Goal: Task Accomplishment & Management: Manage account settings

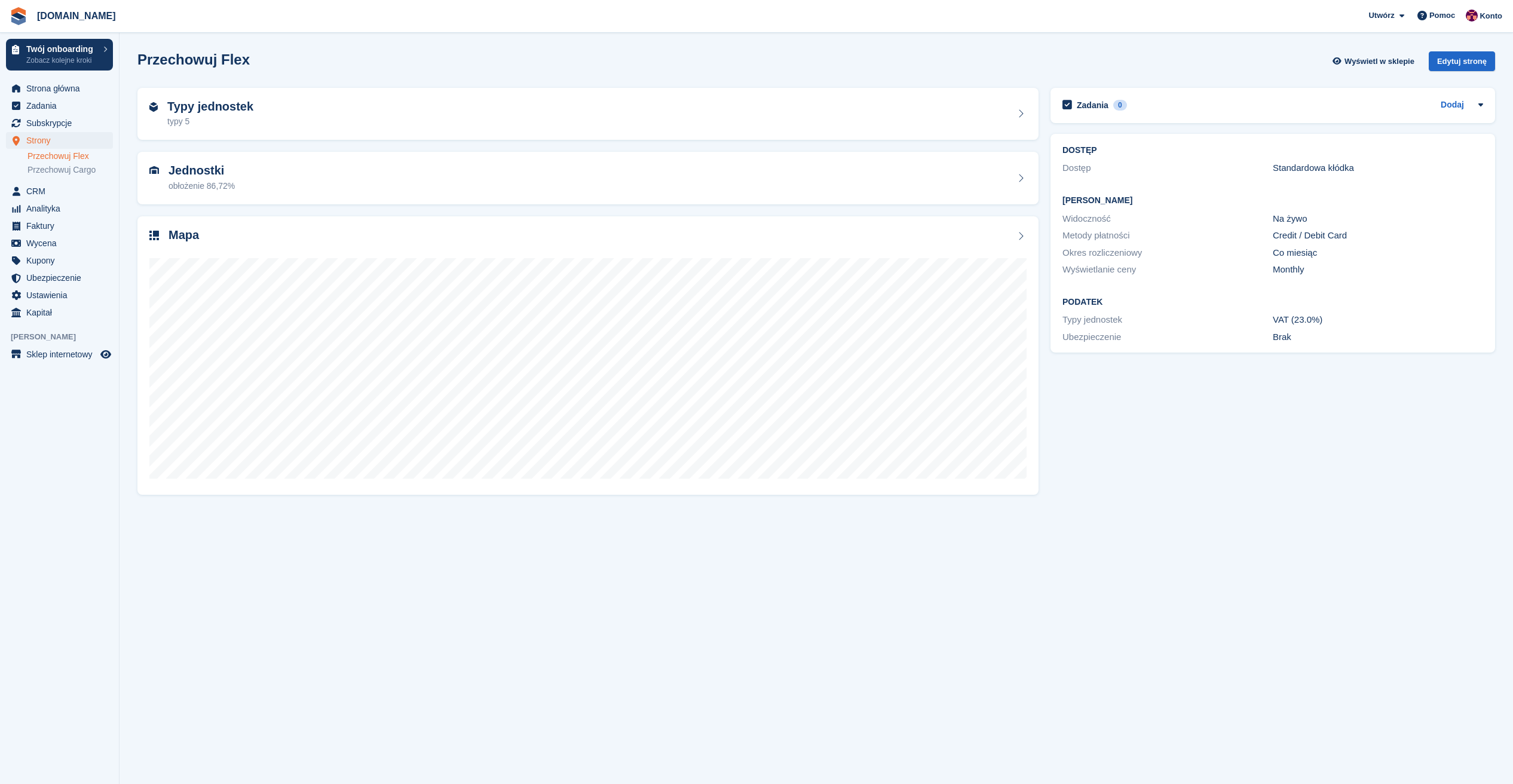
click at [56, 91] on span "Strona główna" at bounding box center [62, 88] width 72 height 17
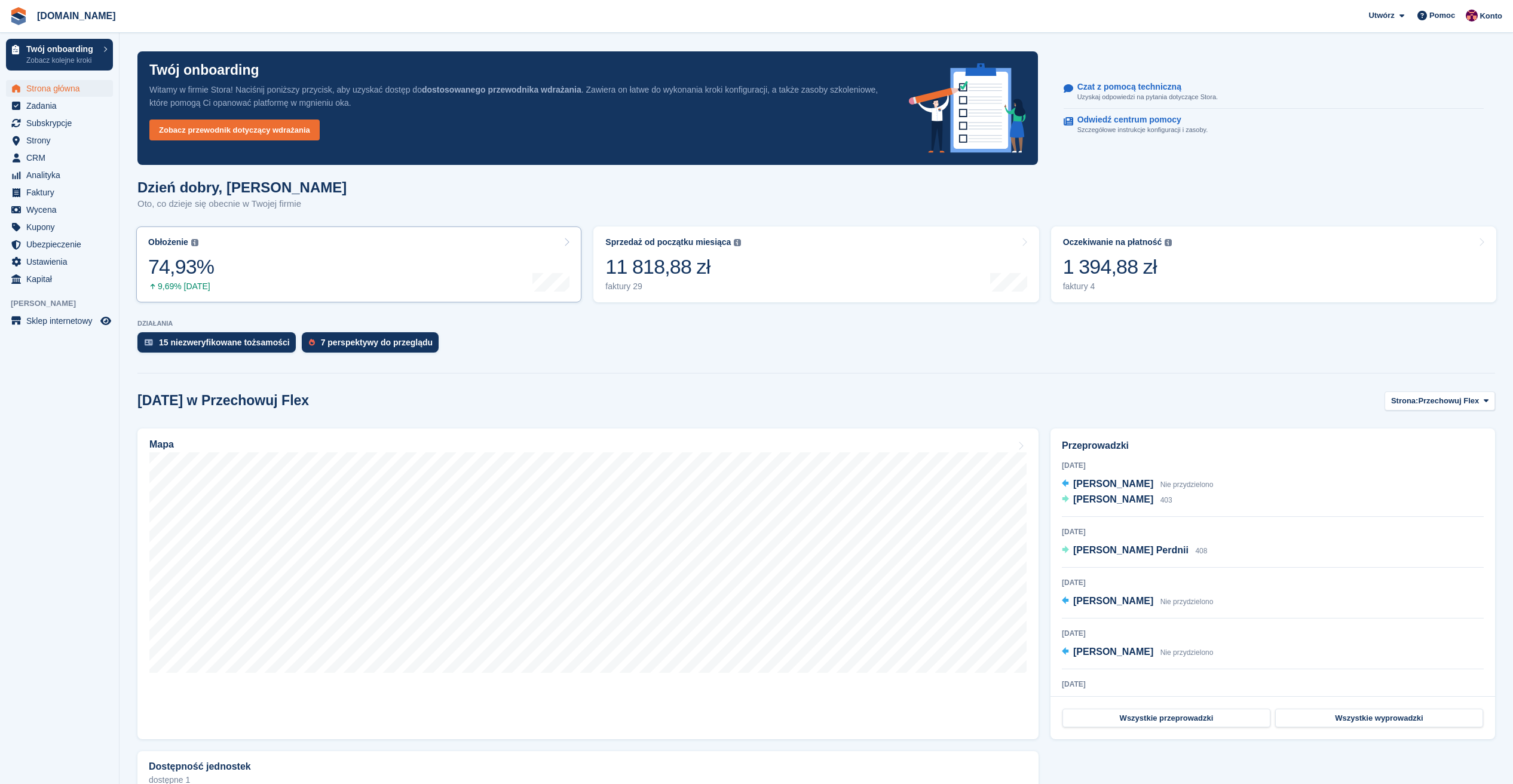
click at [201, 275] on div "74,93%" at bounding box center [181, 267] width 66 height 25
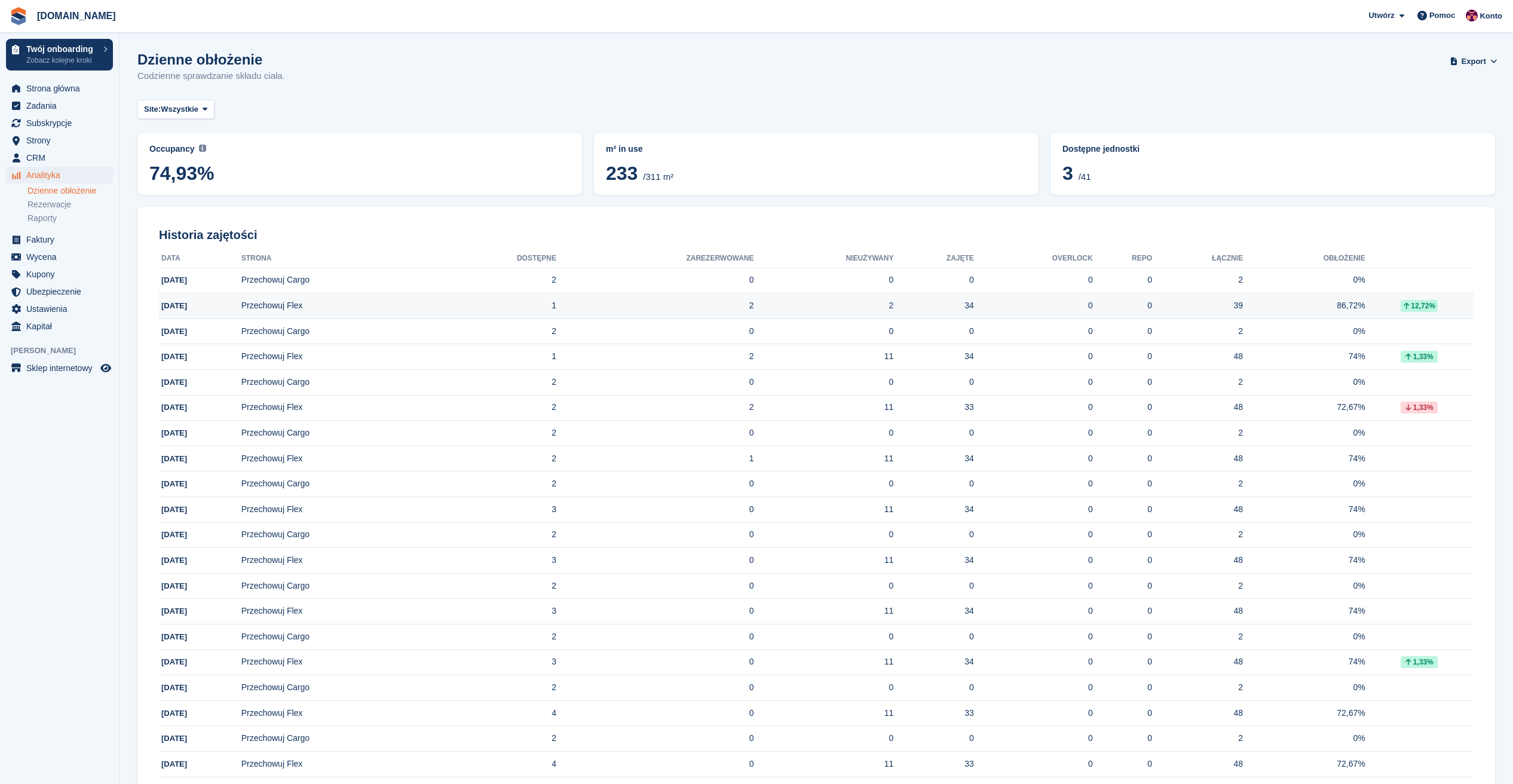
click at [297, 301] on td "Przechowuj Flex" at bounding box center [341, 306] width 199 height 26
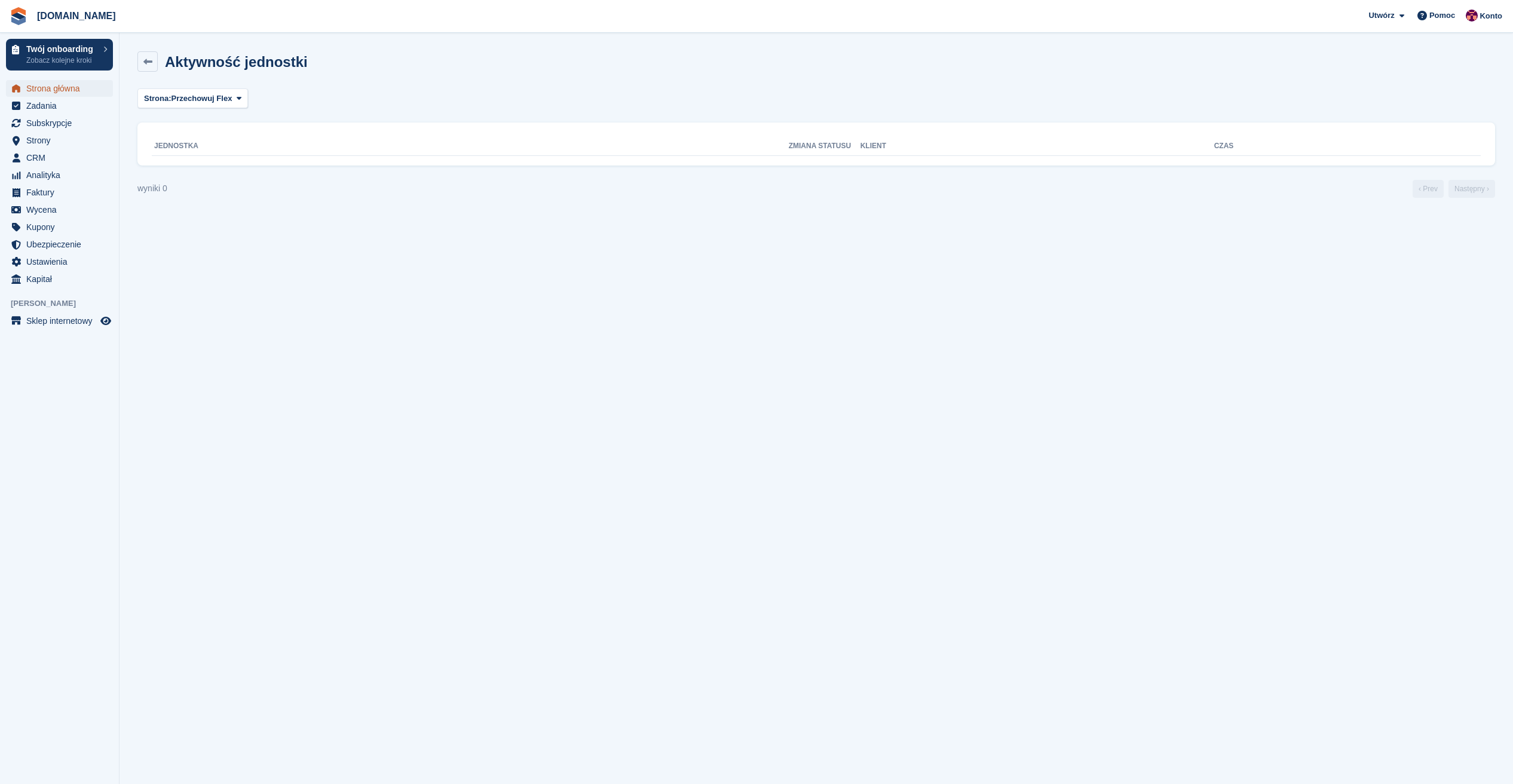
click at [44, 93] on span "Strona główna" at bounding box center [62, 88] width 72 height 17
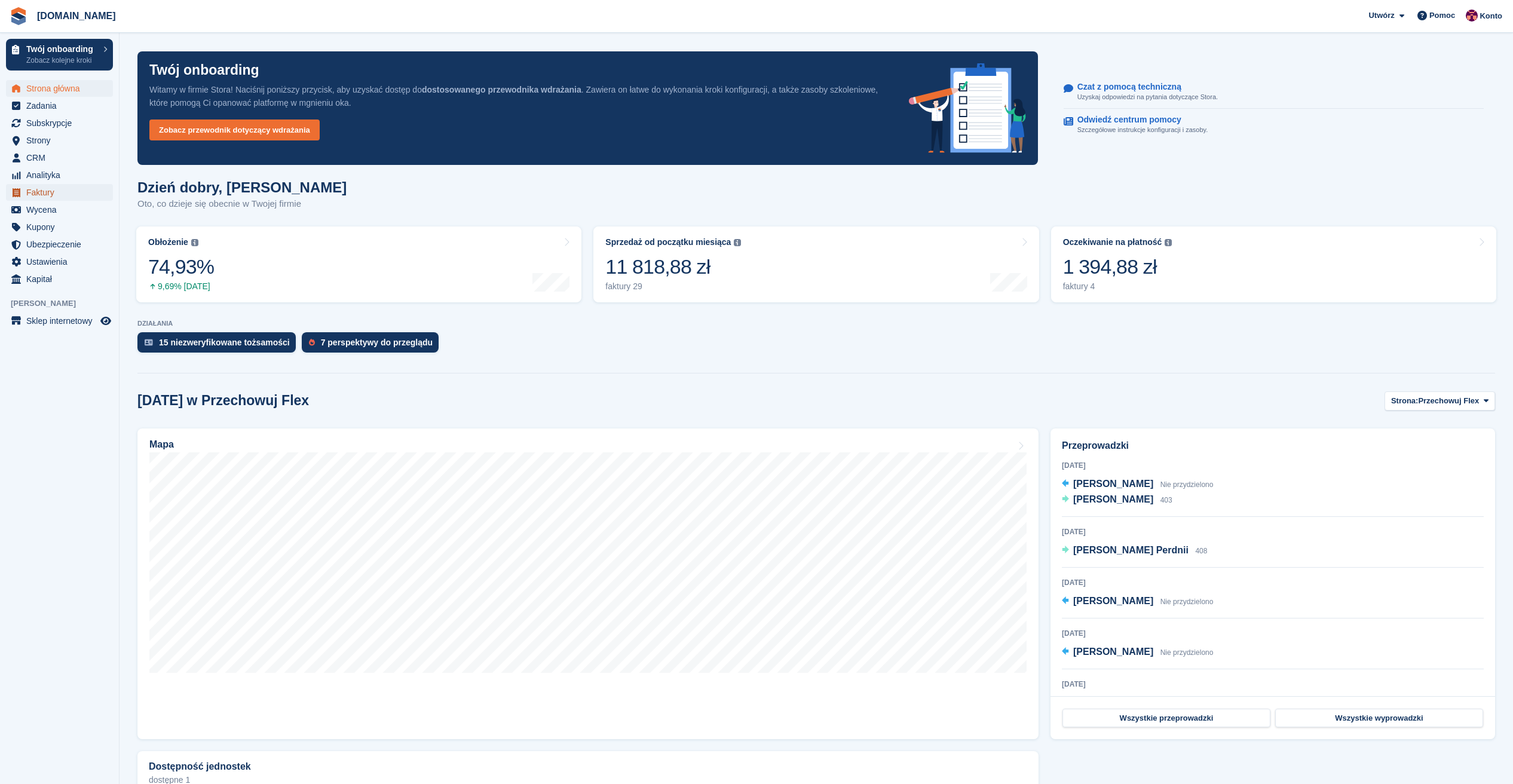
click at [49, 199] on span "Faktury" at bounding box center [62, 192] width 72 height 17
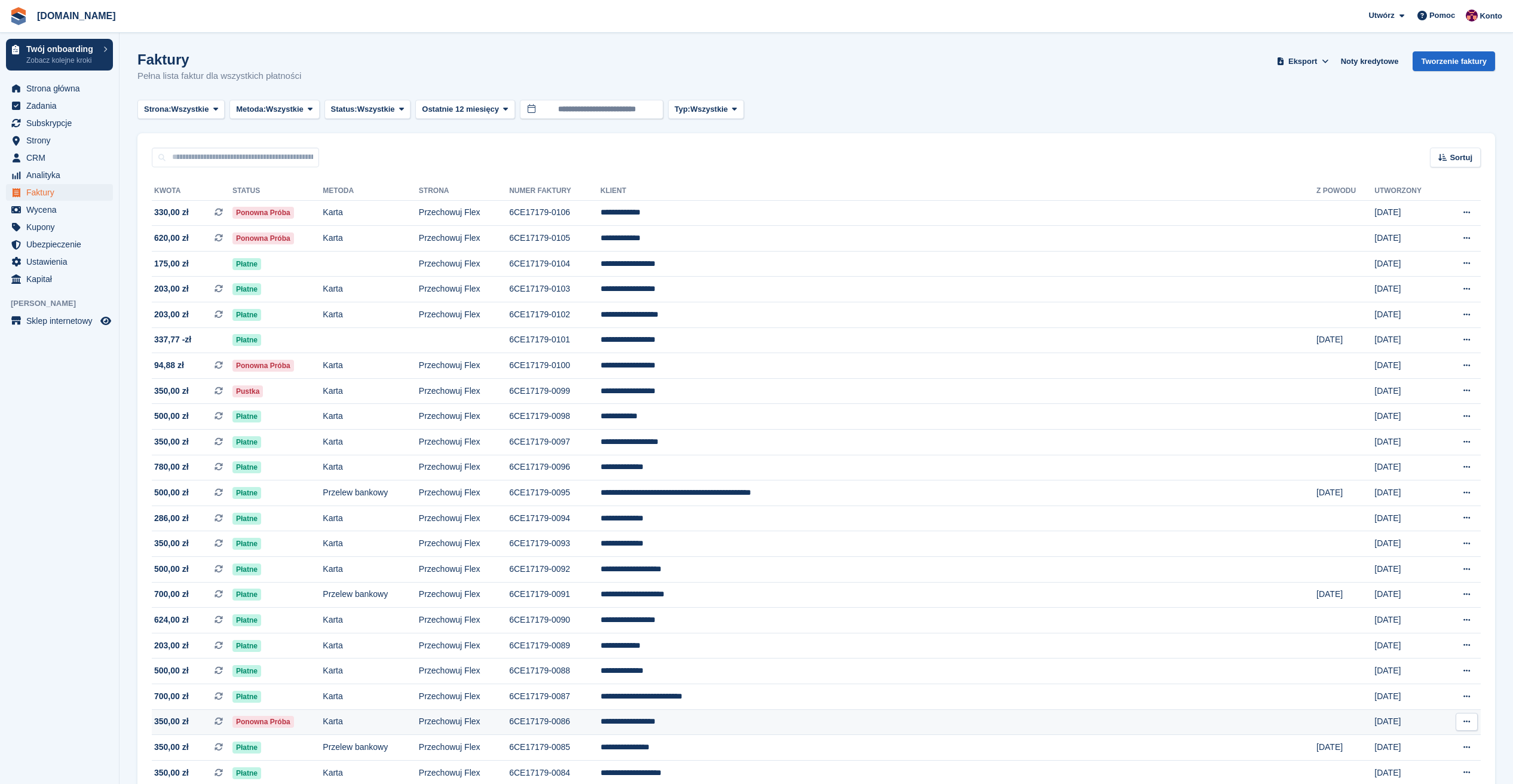
click at [196, 721] on span "350,00 zł Jest to cykliczna faktura subskrypcyjna." at bounding box center [192, 721] width 81 height 12
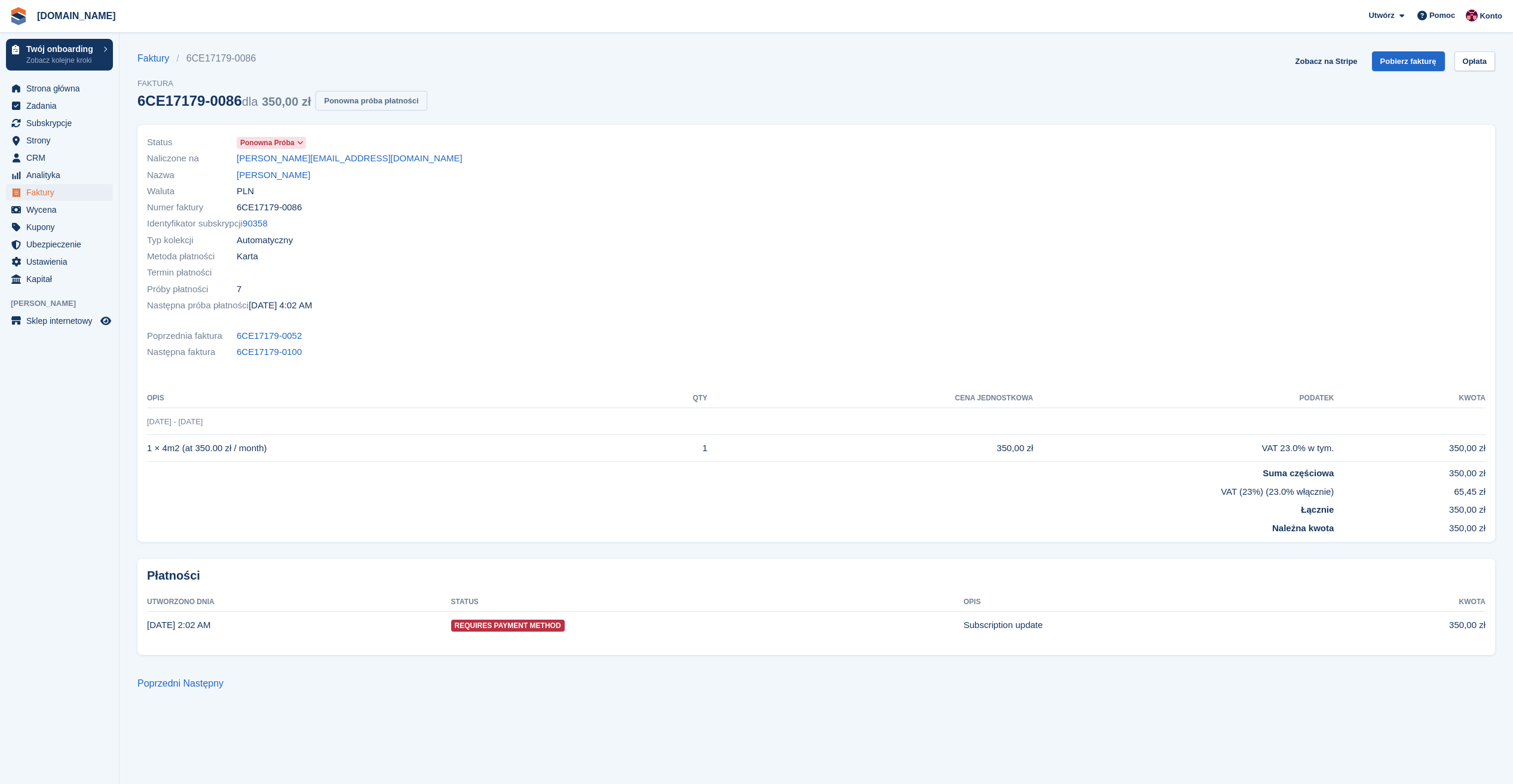
click at [381, 104] on button "Ponowna próba płatności" at bounding box center [371, 101] width 111 height 20
click at [298, 176] on link "Sebastian Antypiuk" at bounding box center [273, 175] width 73 height 14
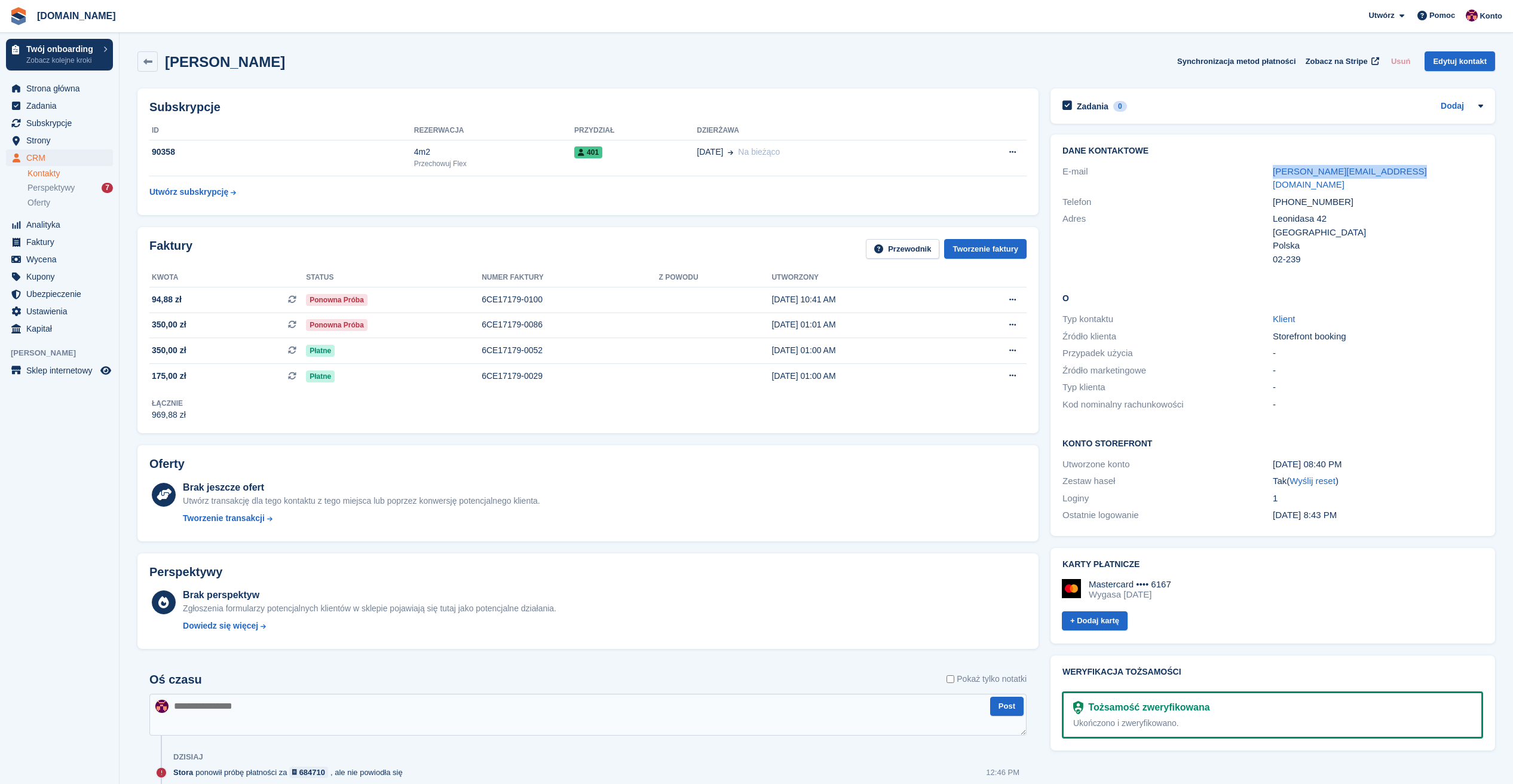
drag, startPoint x: 1408, startPoint y: 171, endPoint x: 1270, endPoint y: 167, distance: 138.1
click at [1270, 167] on div "E-mail sebastian.antypiuk@gmail.com" at bounding box center [1273, 178] width 421 height 31
copy div "sebastian.antypiuk@gmail.com"
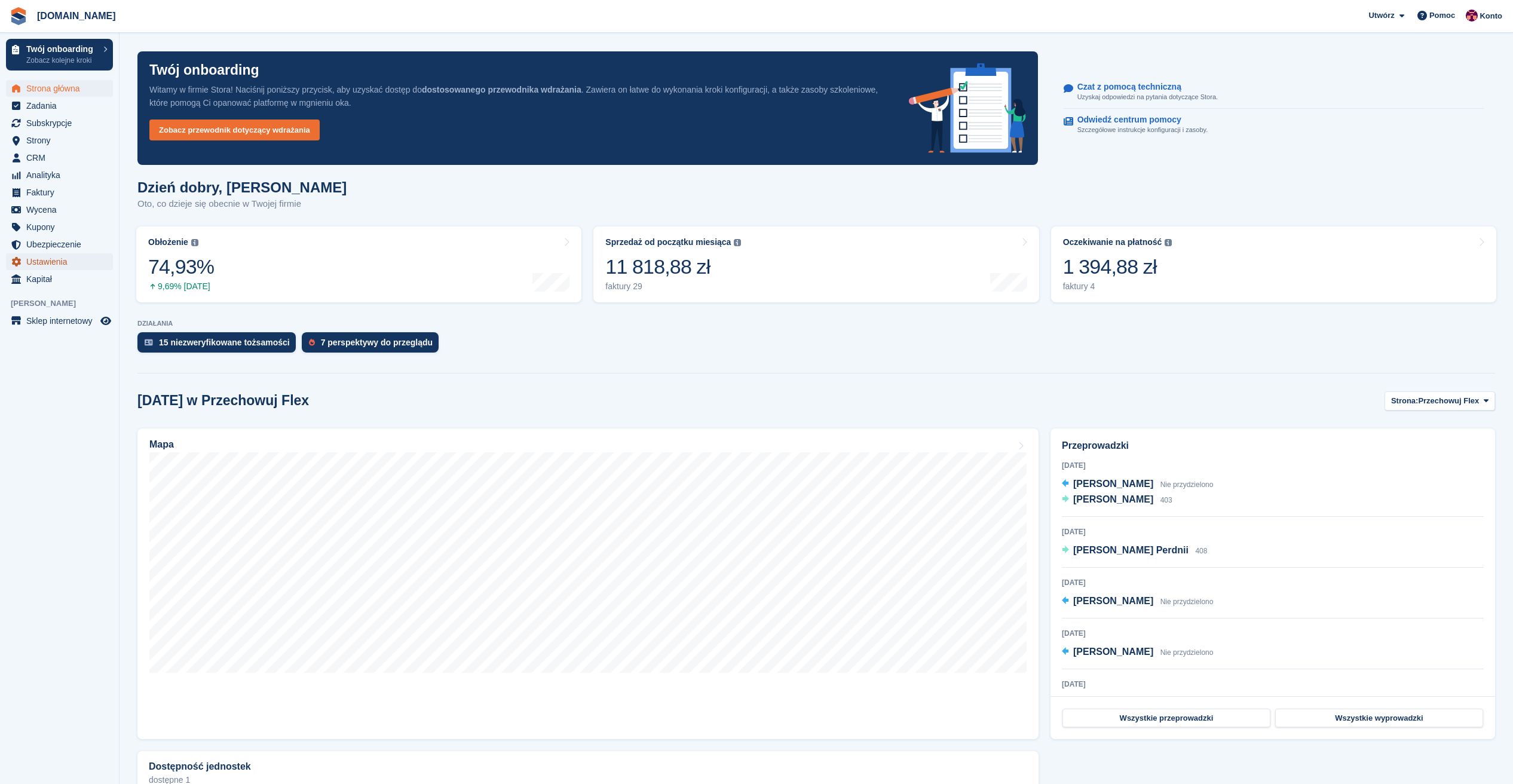
click at [52, 264] on span "Ustawienia" at bounding box center [62, 261] width 72 height 17
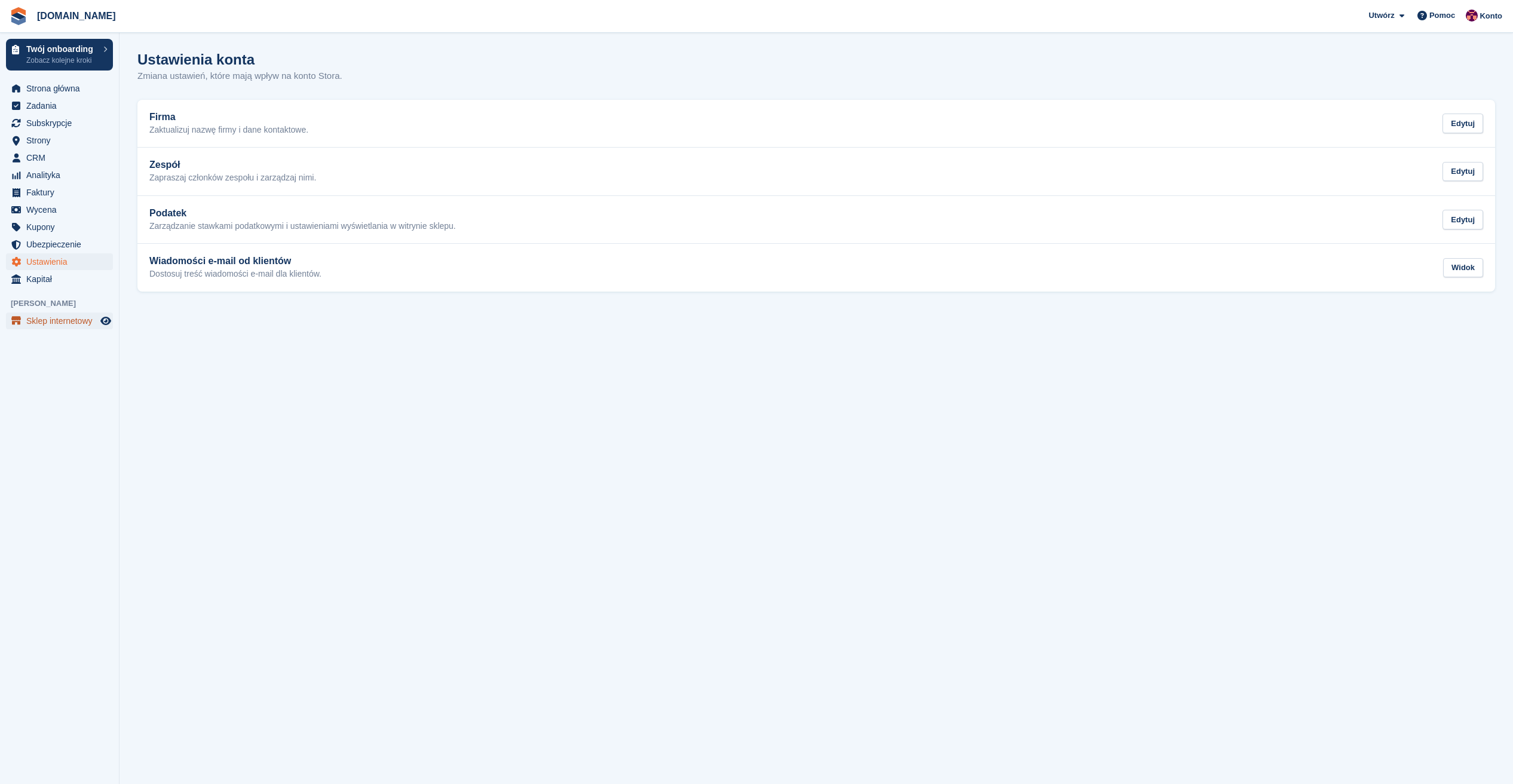
click at [65, 320] on span "Sklep internetowy" at bounding box center [62, 320] width 72 height 17
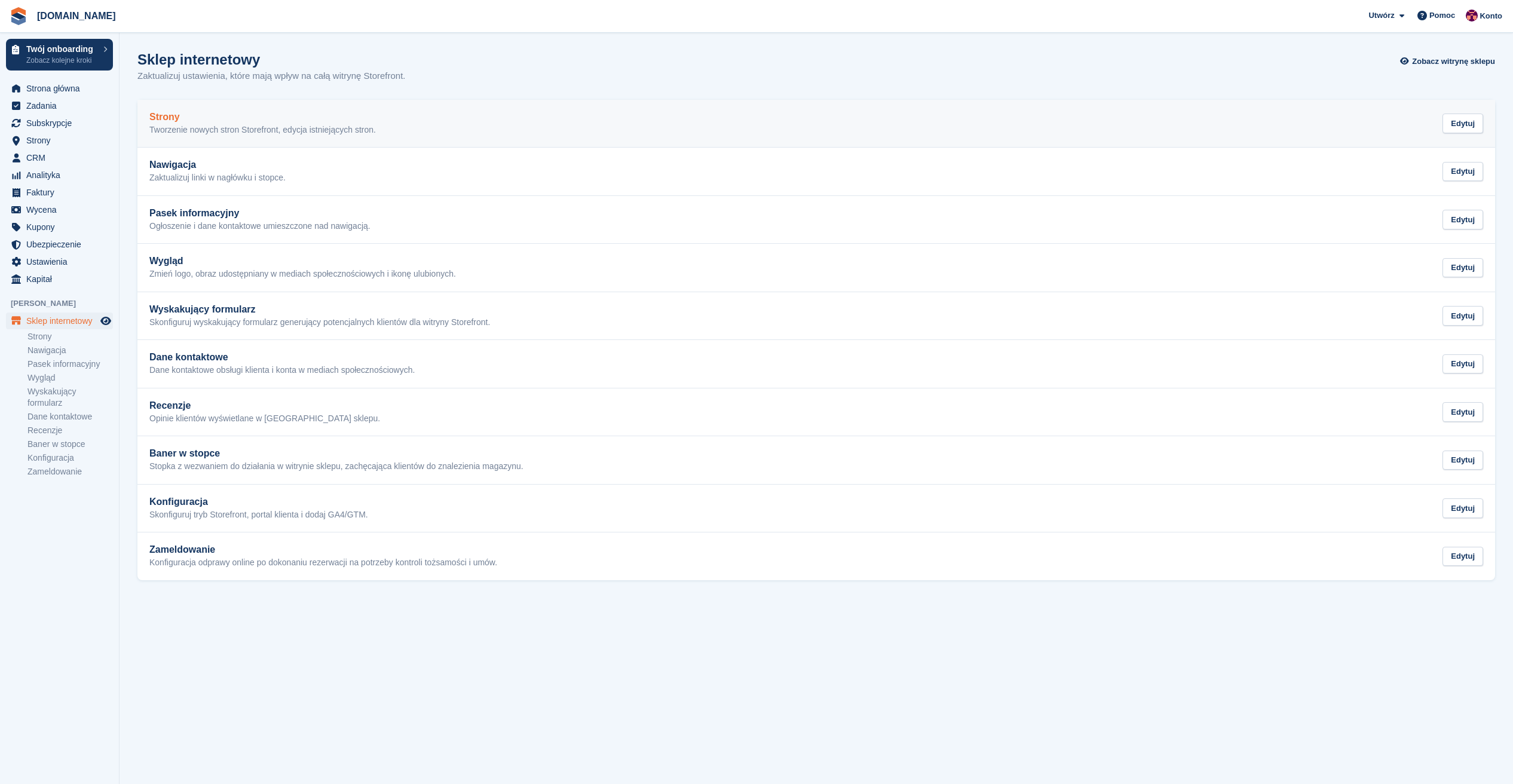
click at [158, 143] on link "Strony Tworzenie nowych stron Storefront, edycja istniejących stron. Edytuj" at bounding box center [816, 124] width 1357 height 48
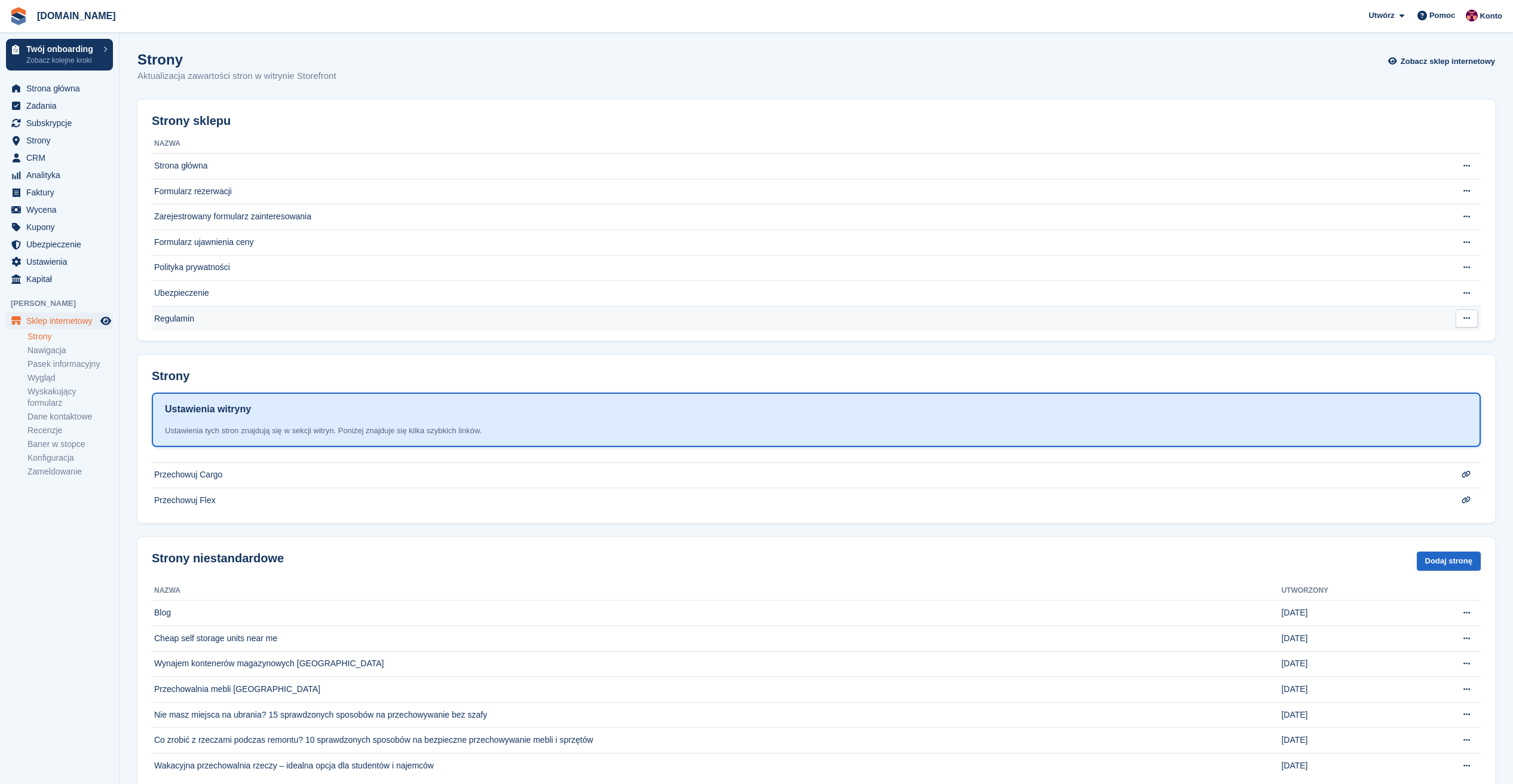
click at [180, 313] on td "Regulamin" at bounding box center [783, 318] width 1263 height 25
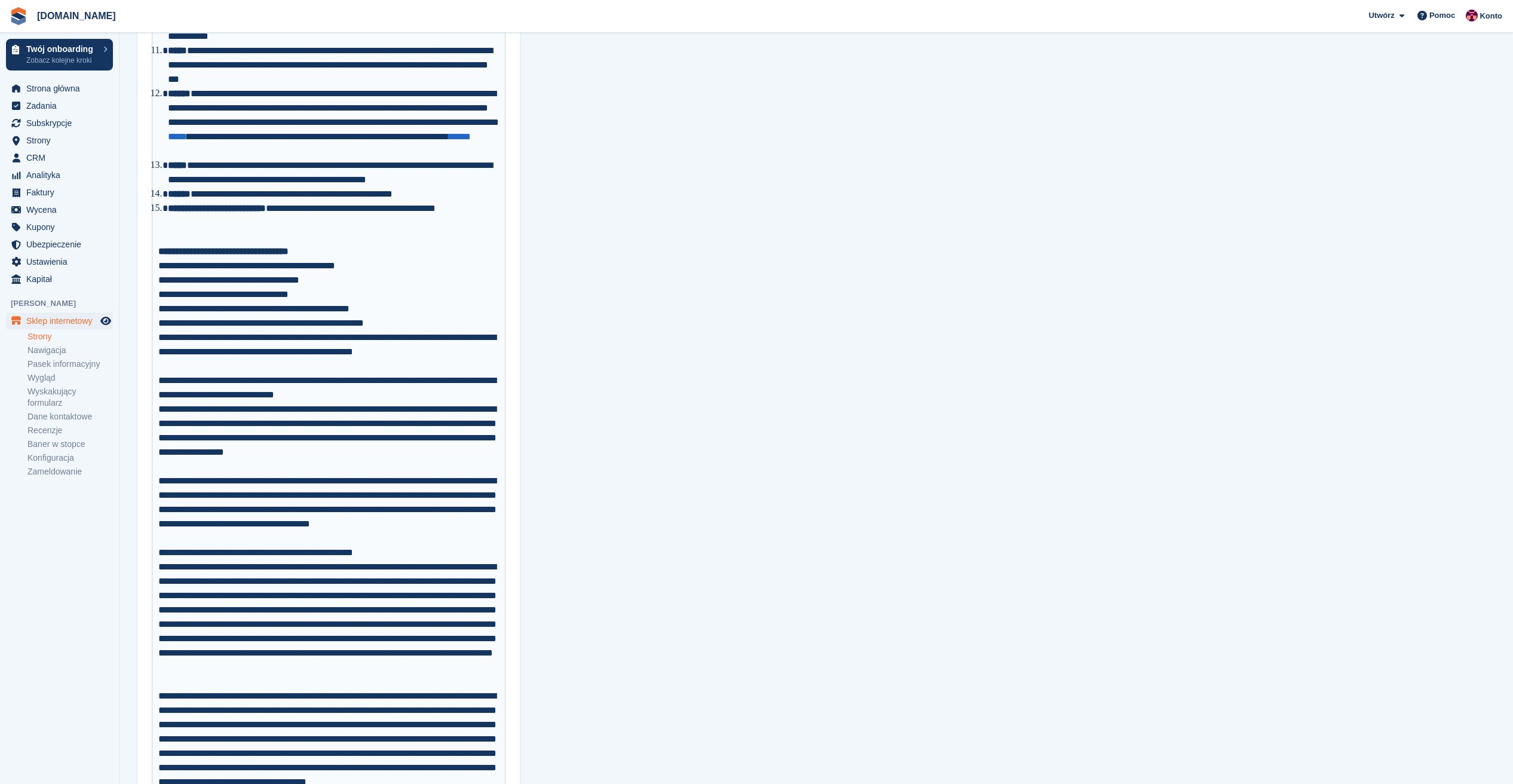
scroll to position [956, 0]
click at [288, 368] on div "**********" at bounding box center [328, 351] width 341 height 43
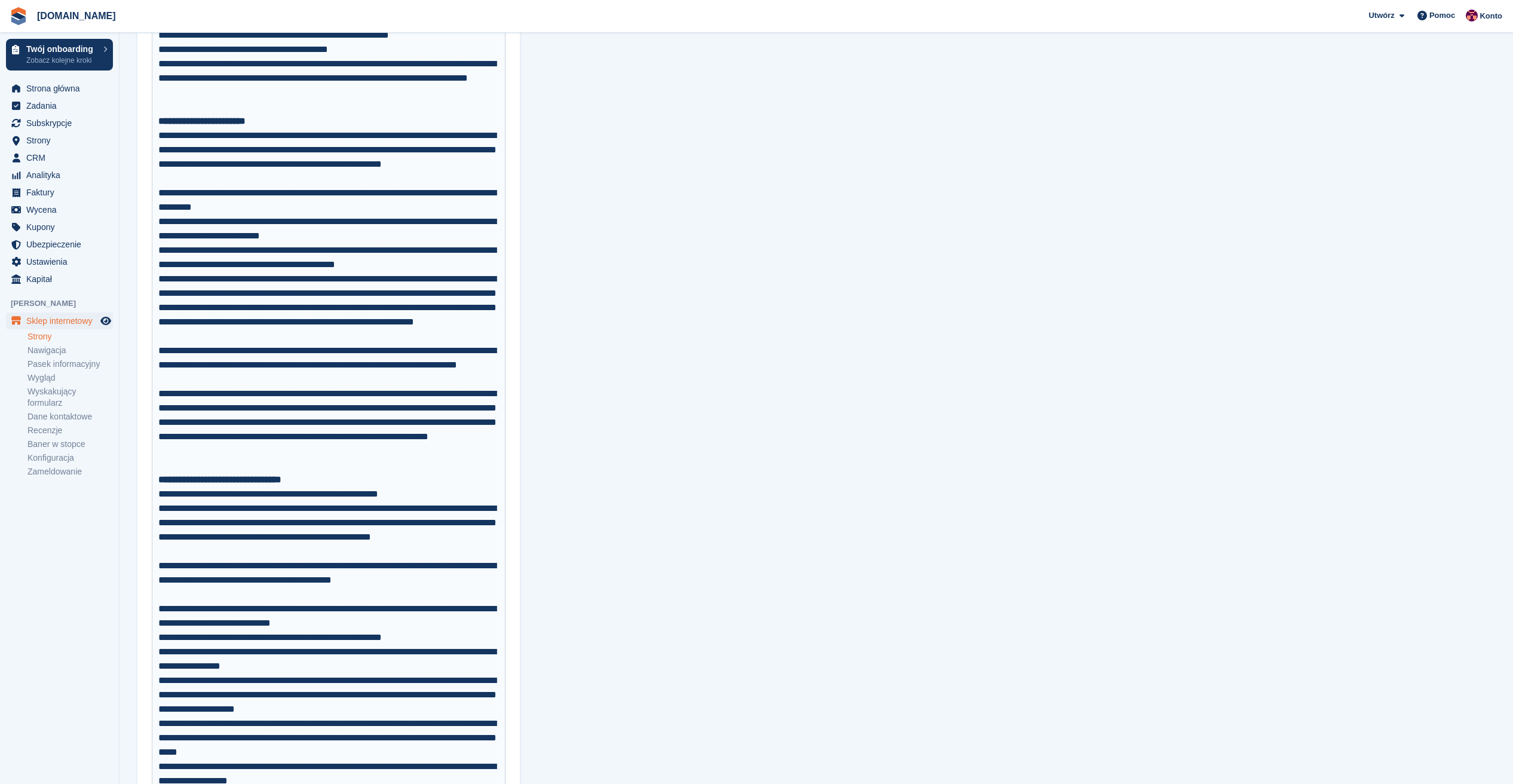
click at [371, 394] on div "**********" at bounding box center [328, 422] width 341 height 72
drag, startPoint x: 367, startPoint y: 395, endPoint x: 492, endPoint y: 400, distance: 125.1
click at [492, 400] on div "**********" at bounding box center [328, 422] width 341 height 72
type trix-editor "**********"
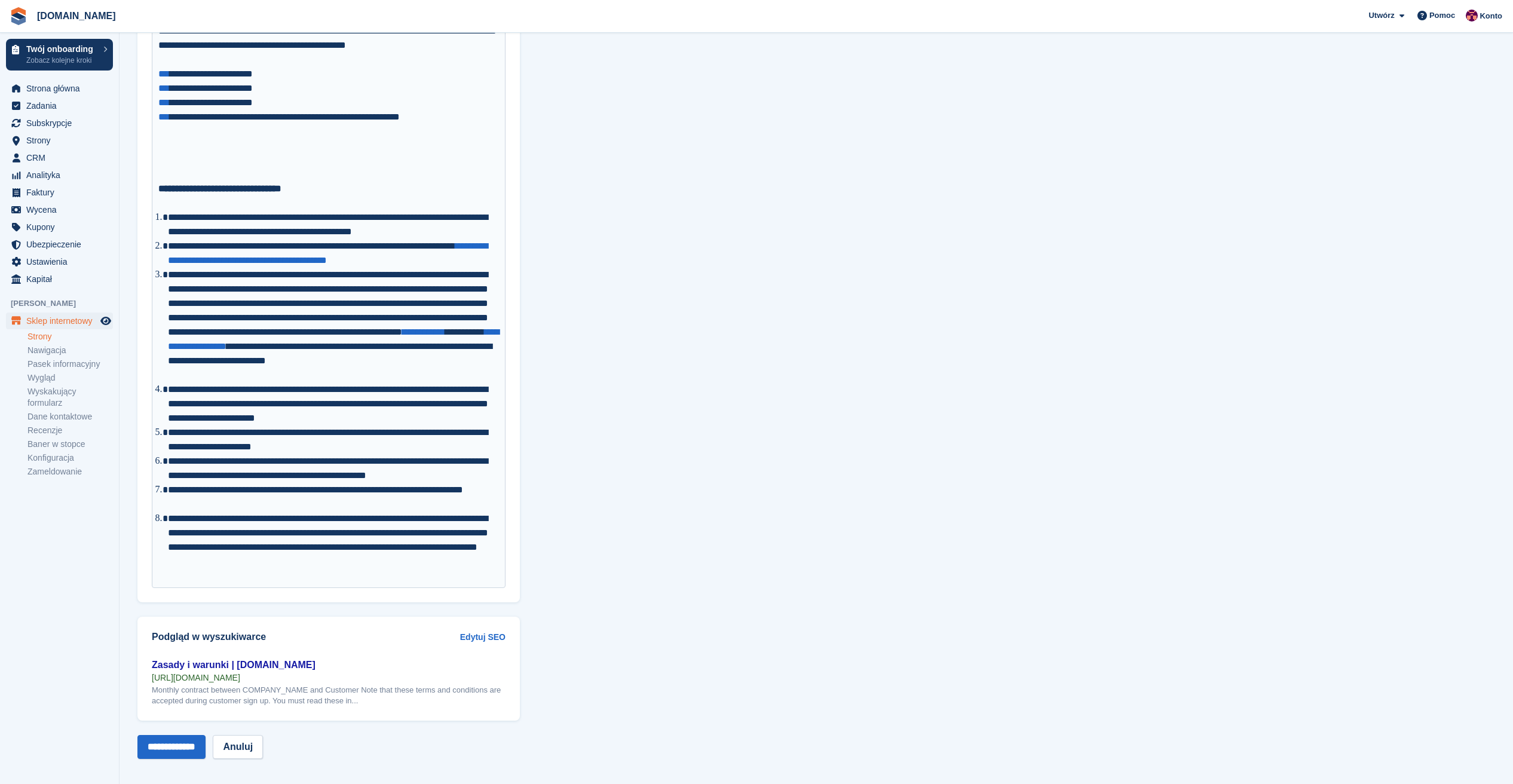
scroll to position [8652, 0]
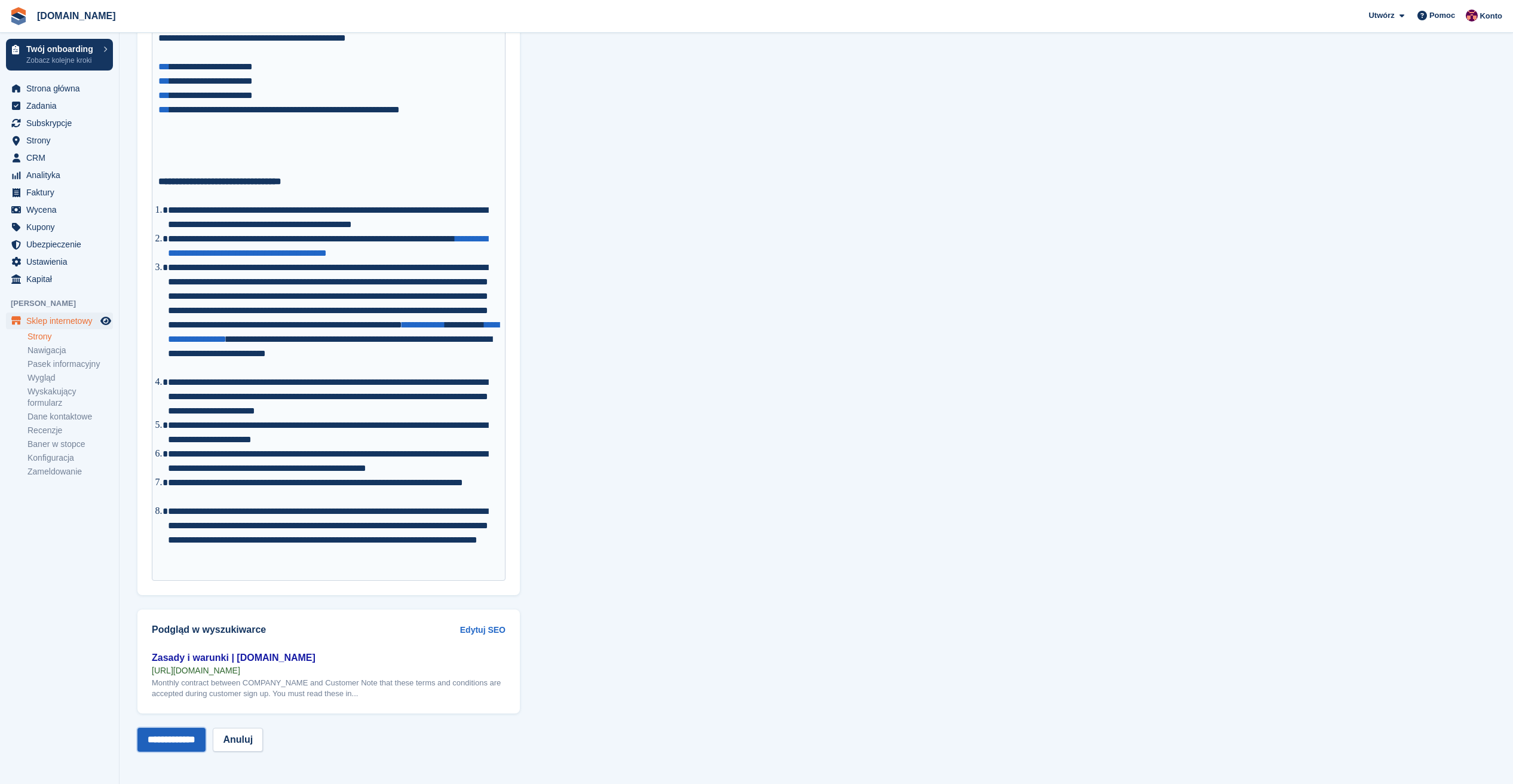
click at [163, 738] on input "**********" at bounding box center [171, 739] width 68 height 24
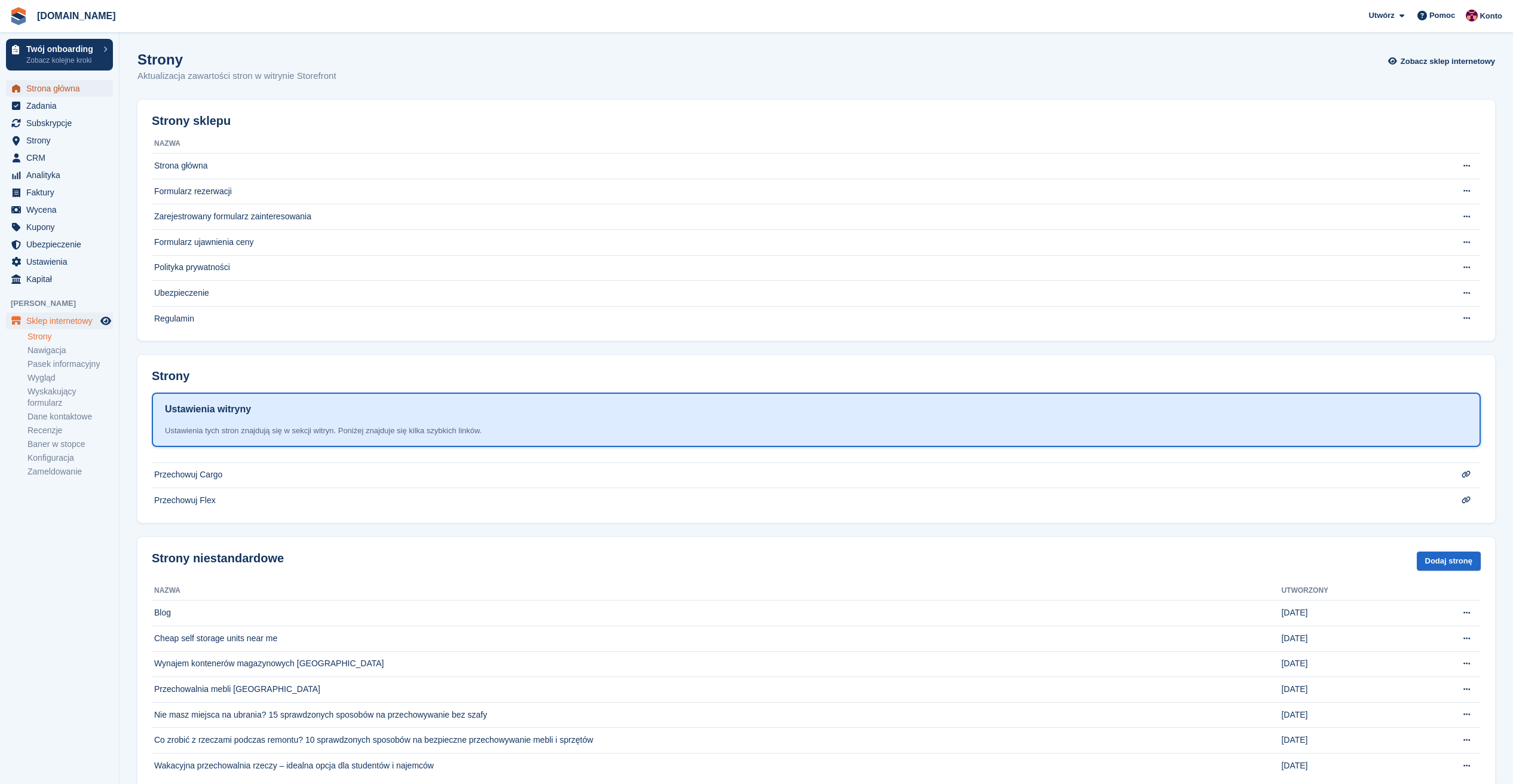
click at [59, 95] on span "Strona główna" at bounding box center [62, 88] width 72 height 17
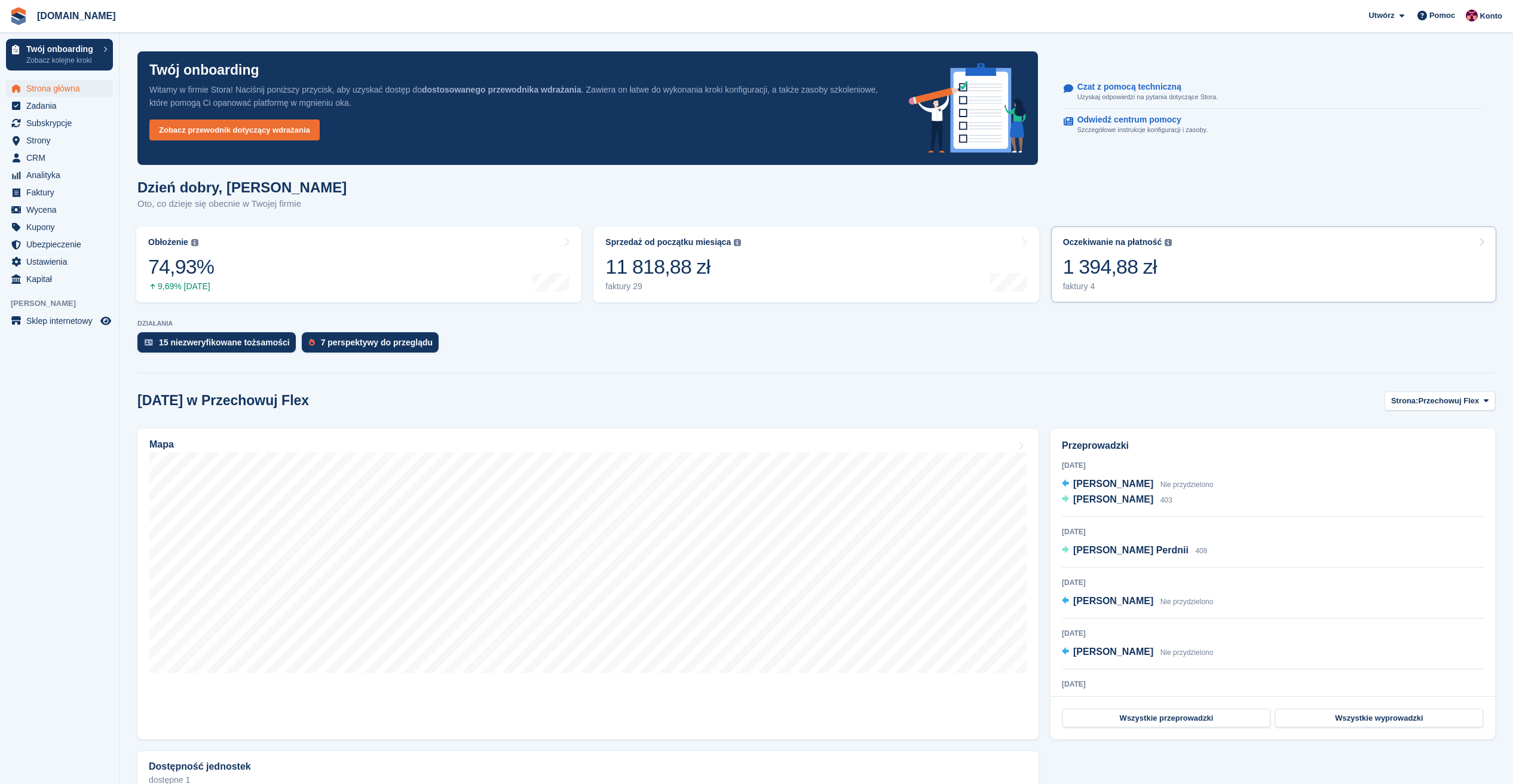
click at [1079, 273] on div "1 394,88 zł" at bounding box center [1118, 267] width 109 height 25
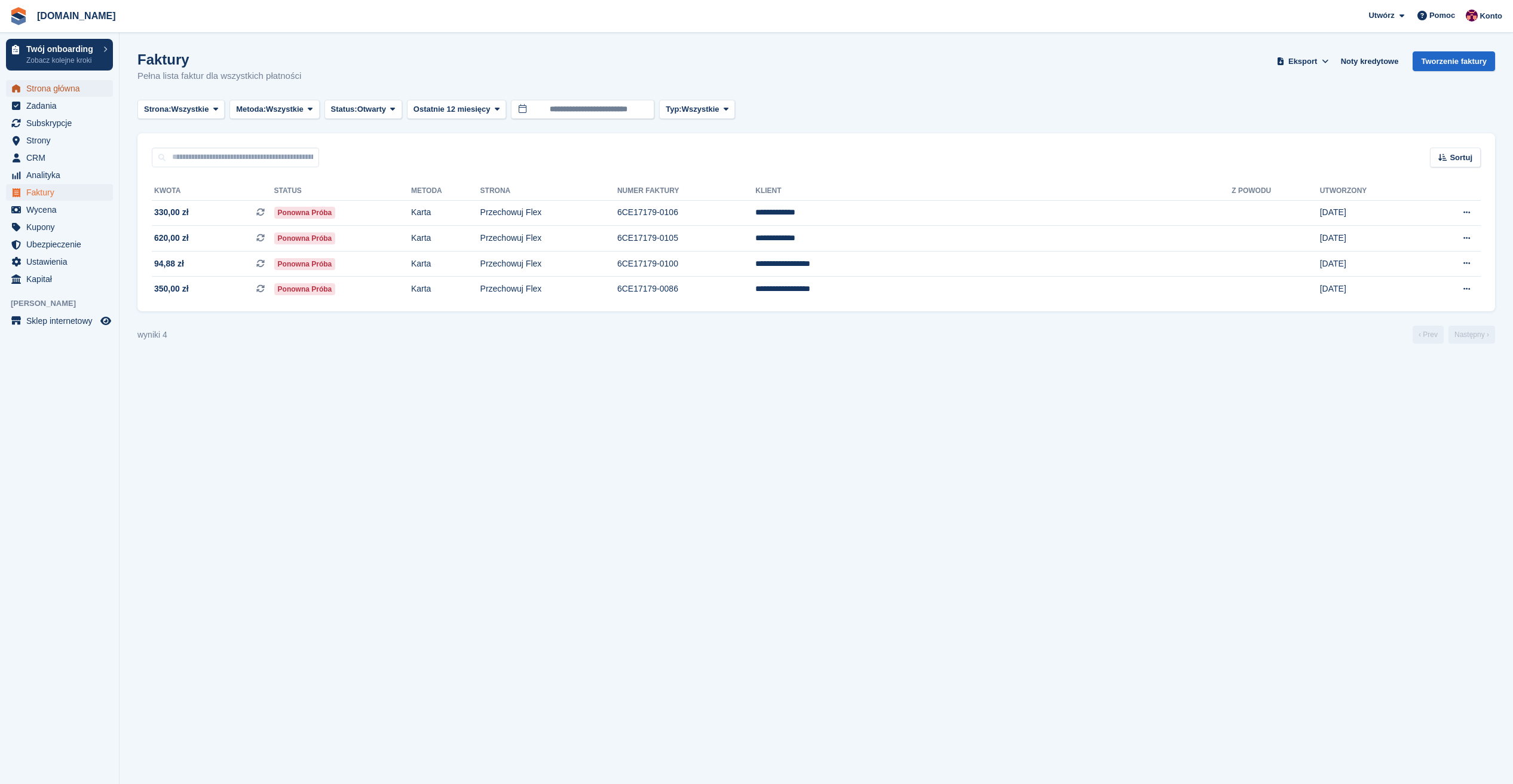
click at [79, 85] on span "Strona główna" at bounding box center [62, 88] width 72 height 17
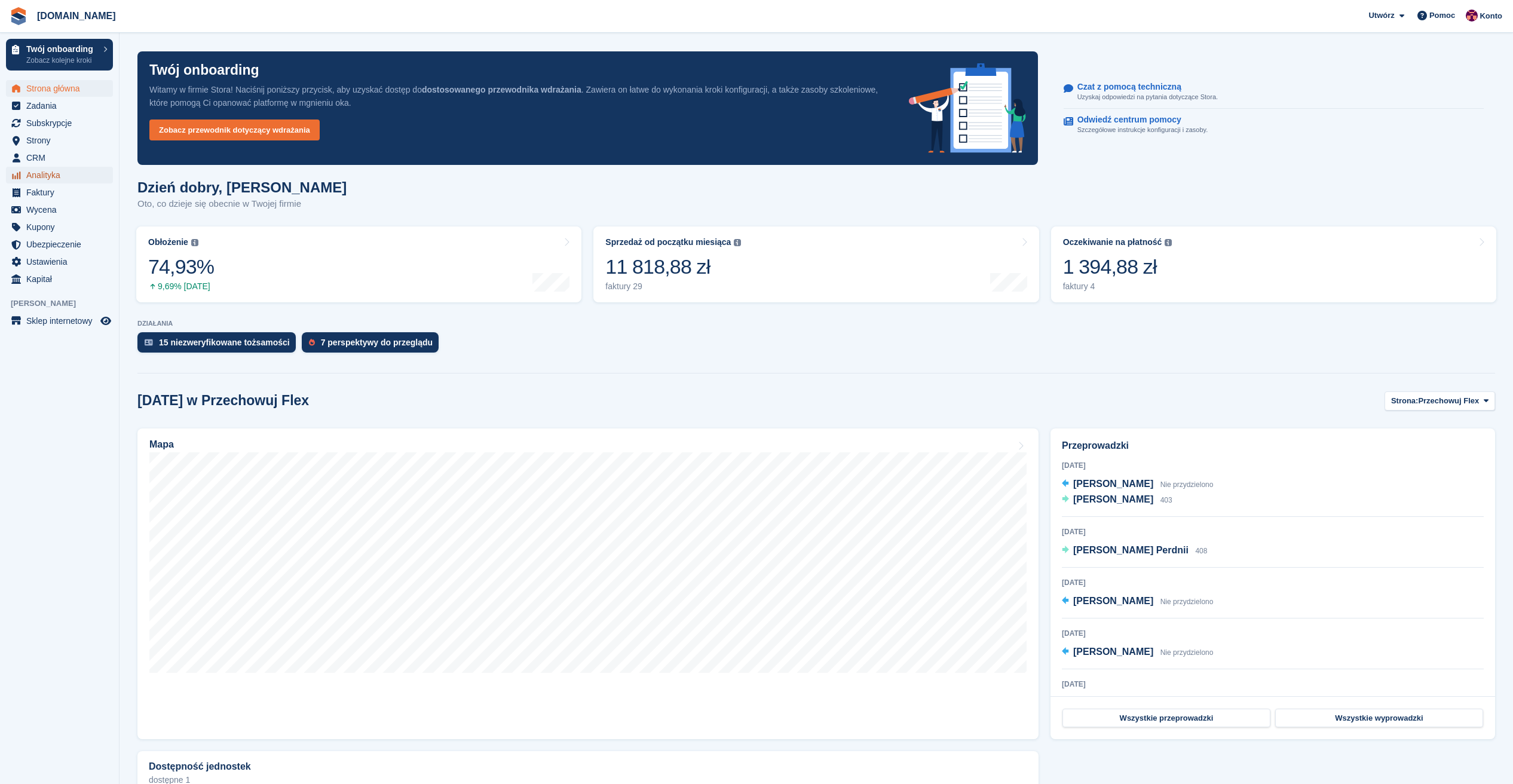
click at [58, 182] on span "Analityka" at bounding box center [62, 175] width 72 height 17
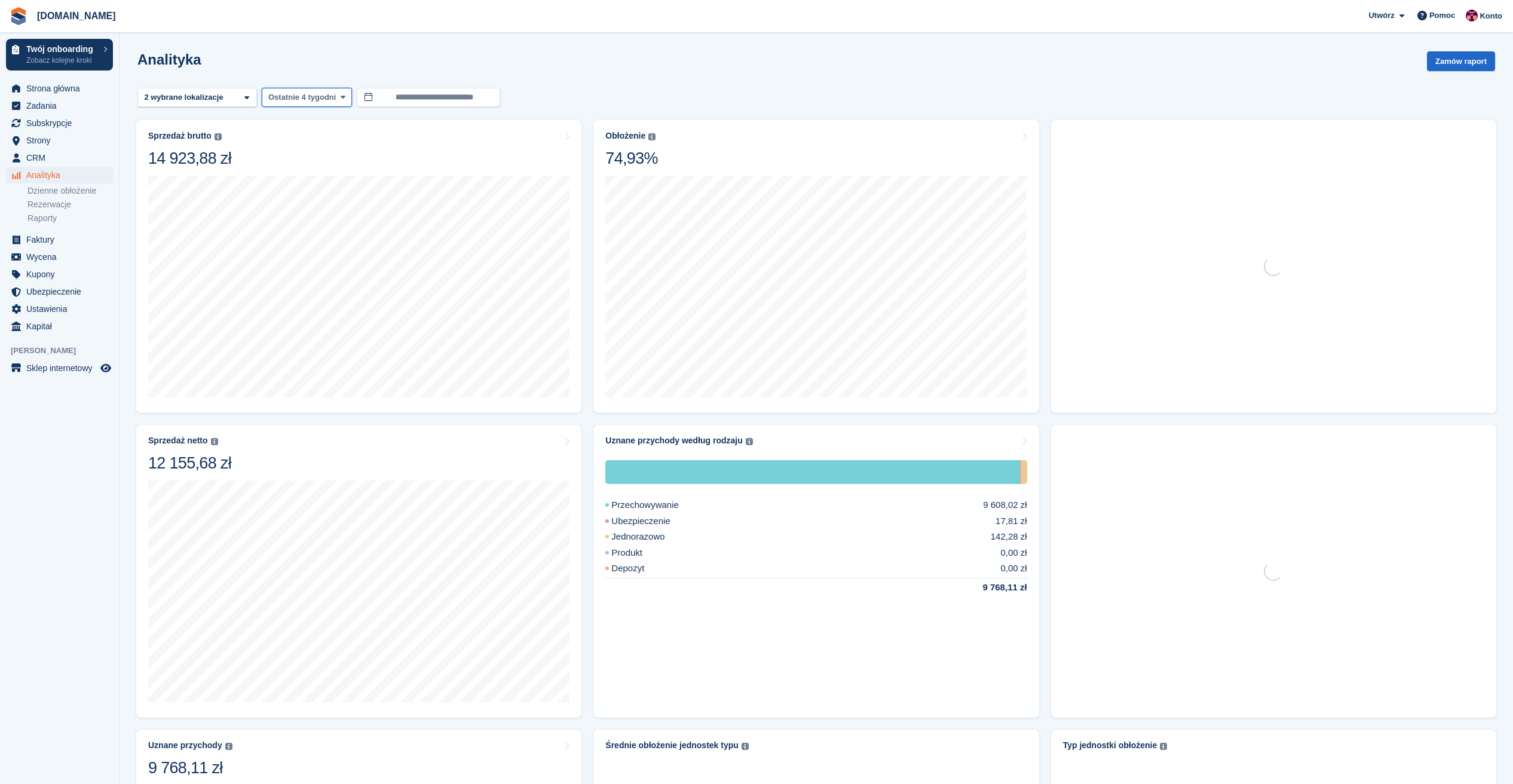
click at [287, 100] on span "Ostatnie 4 tygodni" at bounding box center [302, 97] width 68 height 12
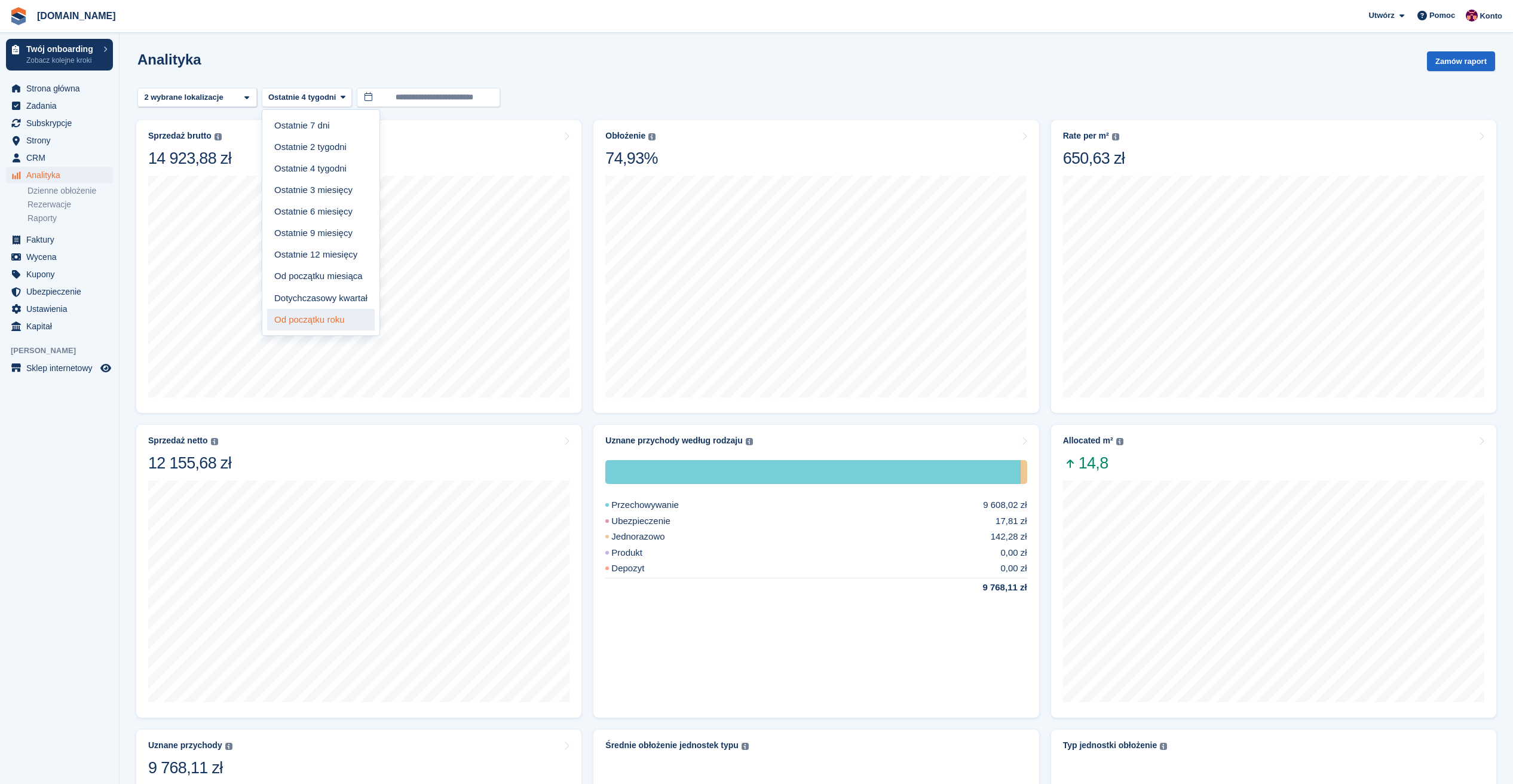
click at [349, 317] on link "Od początku roku" at bounding box center [320, 319] width 108 height 22
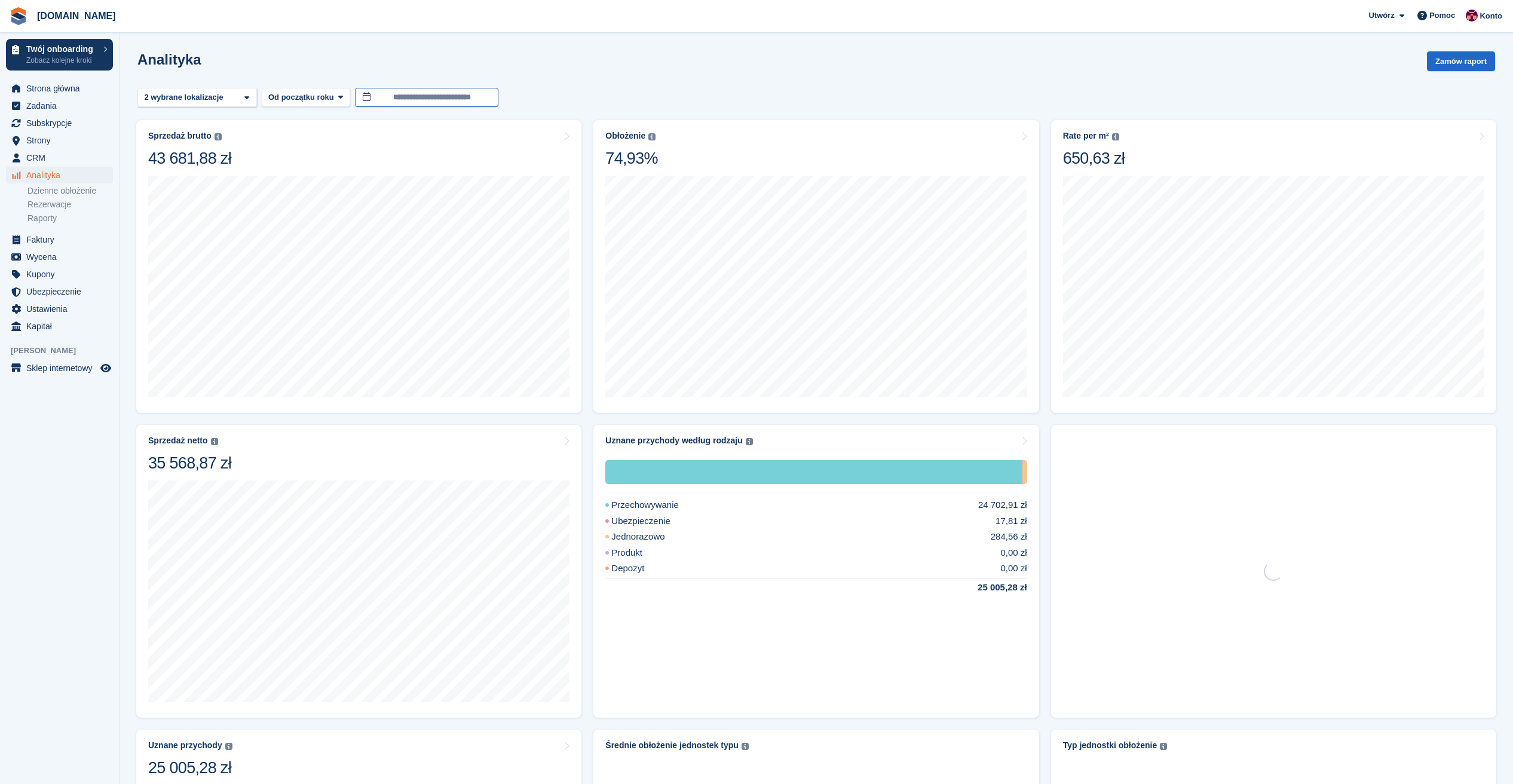
click at [458, 103] on body "[DOMAIN_NAME] Utwórz Subskrypcja Faktura Kontakt Umowa Zniżka [GEOGRAPHIC_DATA]…" at bounding box center [756, 624] width 1513 height 1248
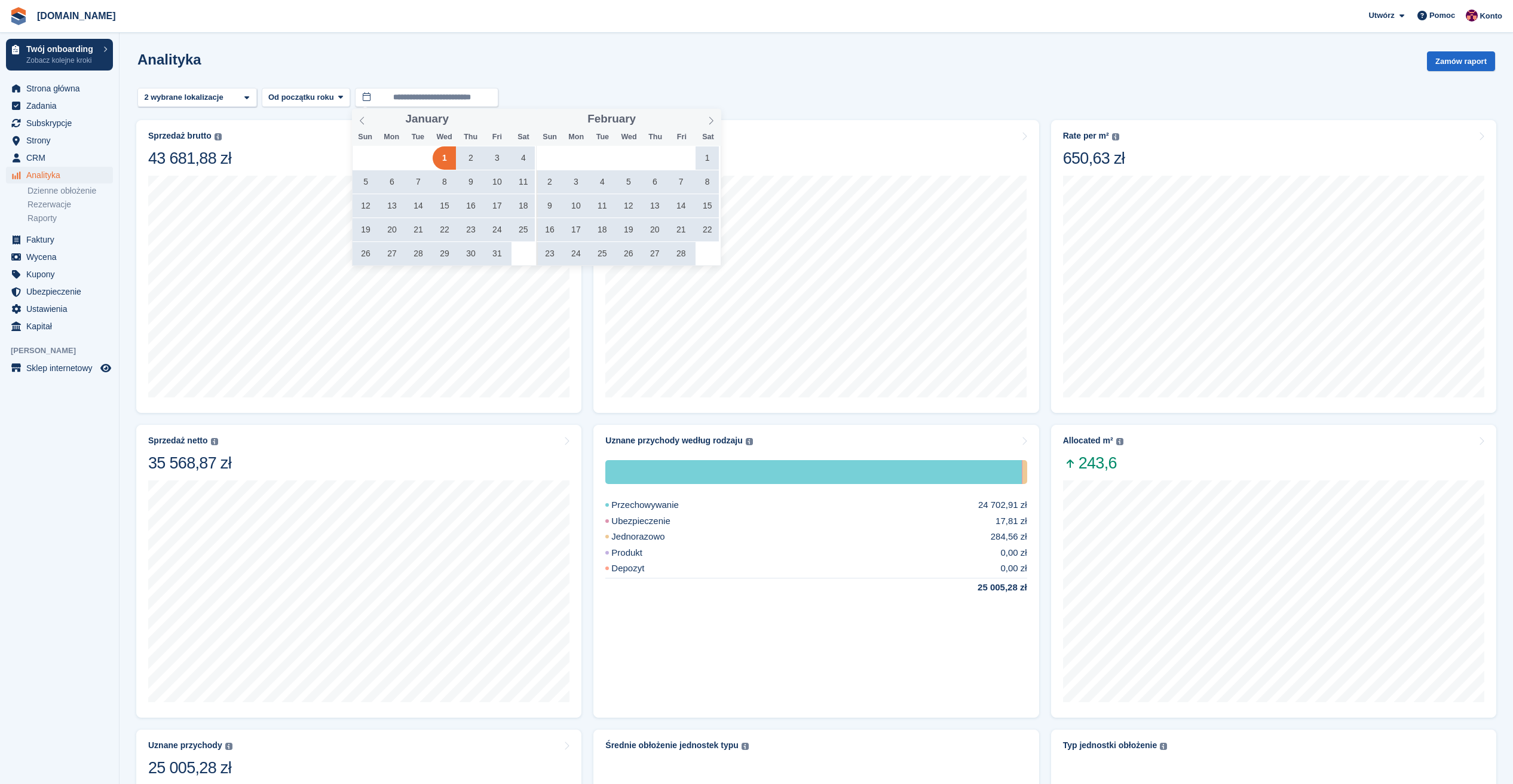
click at [445, 155] on span "1" at bounding box center [444, 158] width 23 height 23
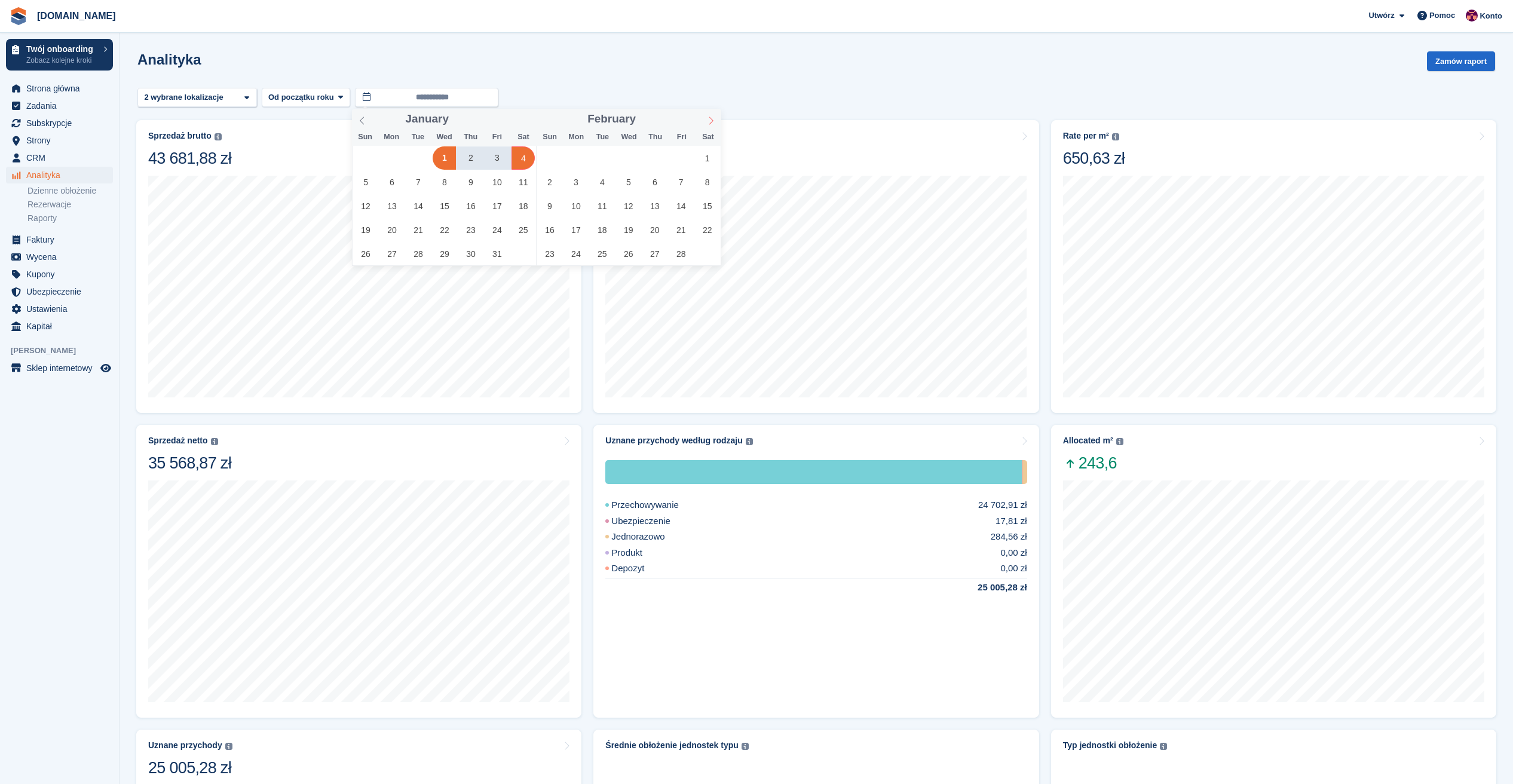
click at [710, 122] on icon at bounding box center [711, 121] width 9 height 9
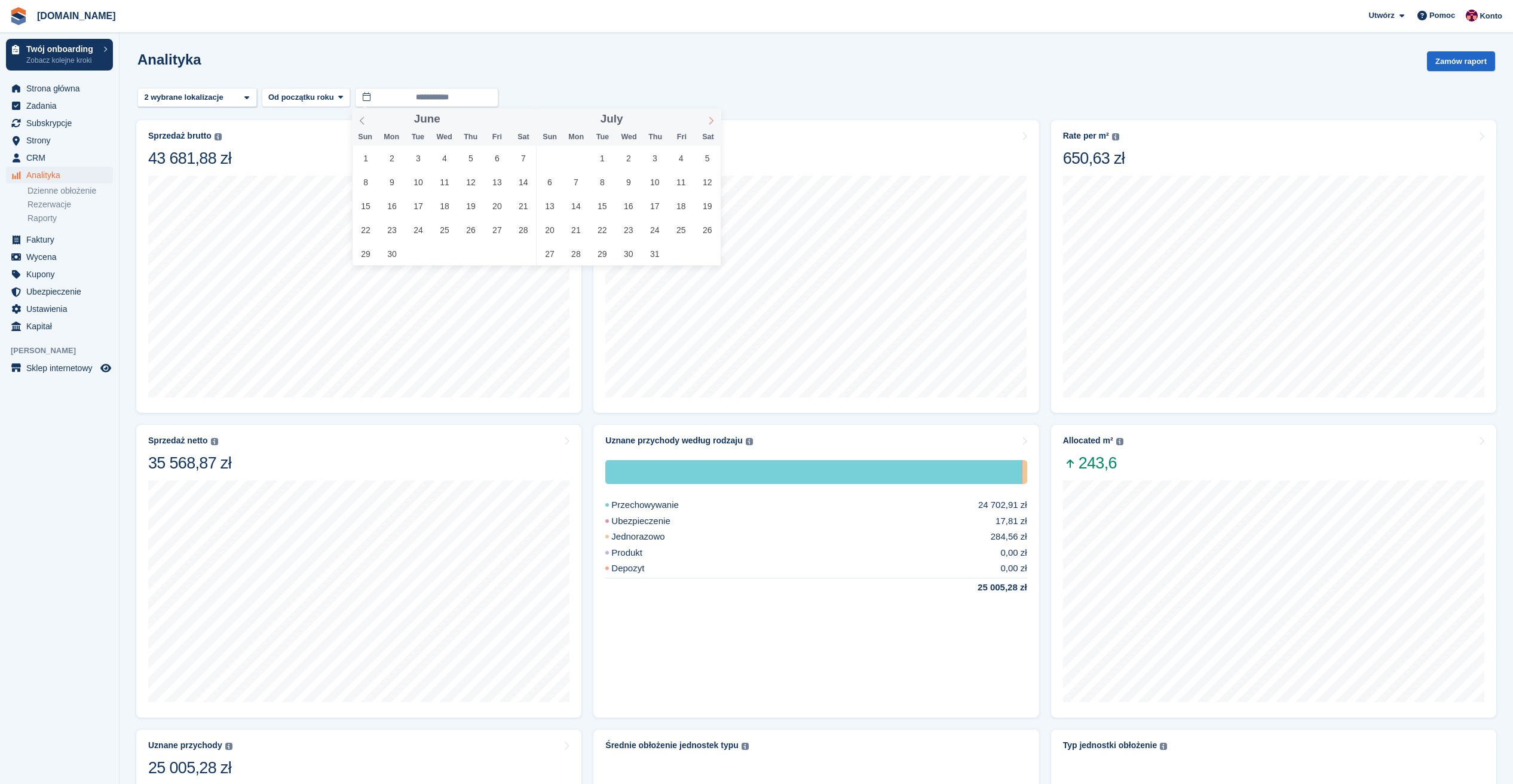
click at [710, 122] on icon at bounding box center [711, 121] width 9 height 9
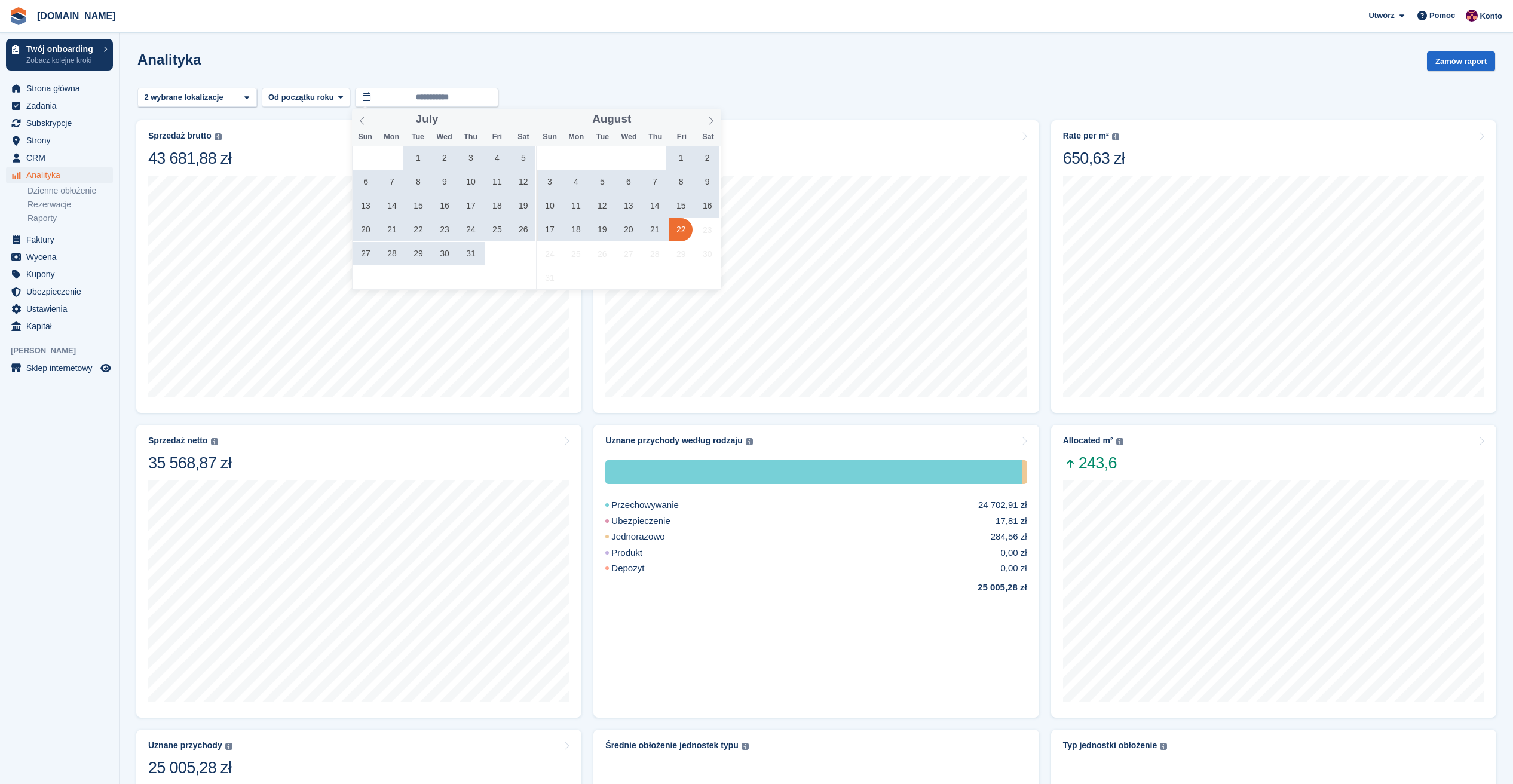
click at [678, 234] on span "22" at bounding box center [681, 230] width 23 height 23
type input "**********"
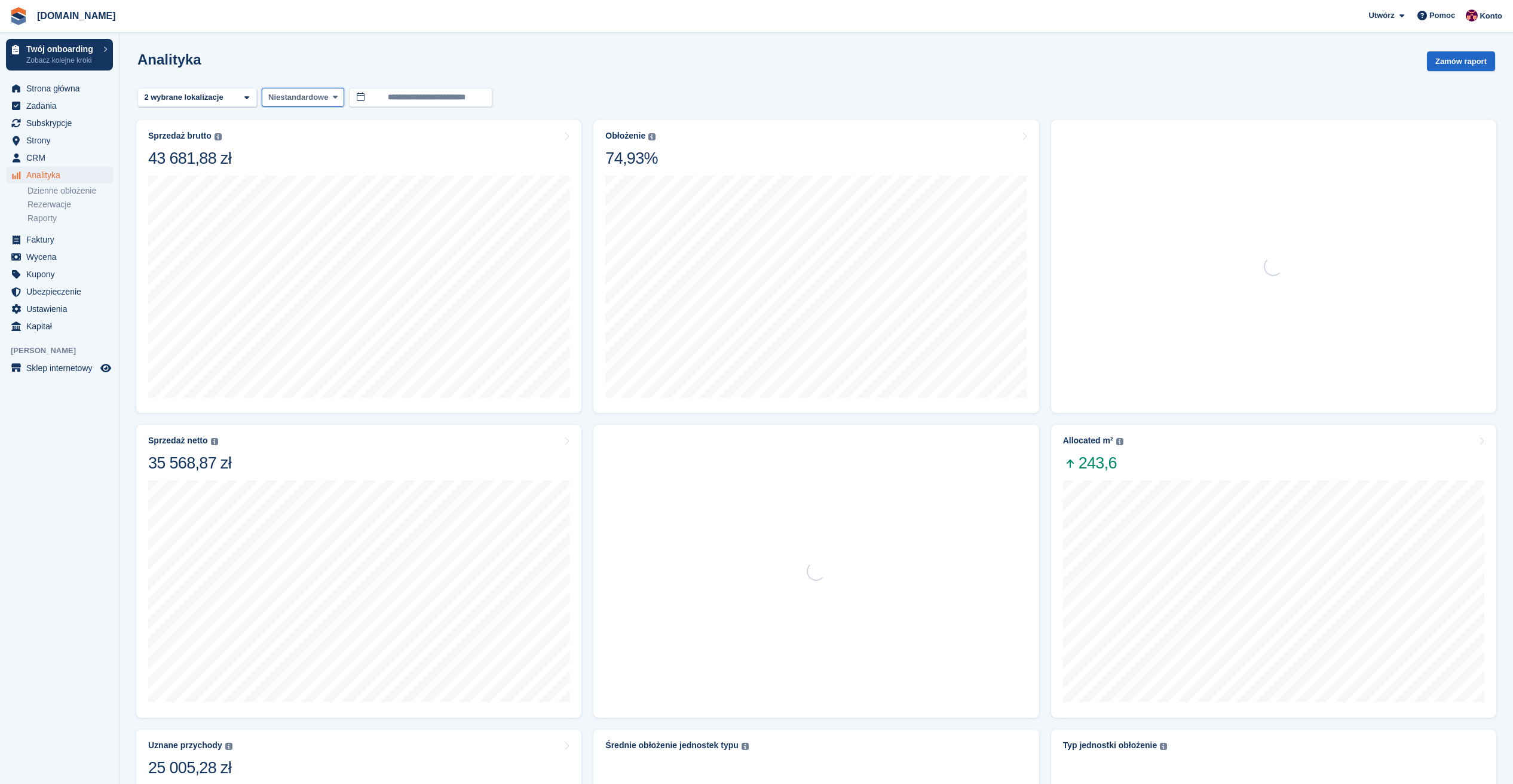
click at [288, 101] on span "Niestandardowe" at bounding box center [298, 97] width 60 height 12
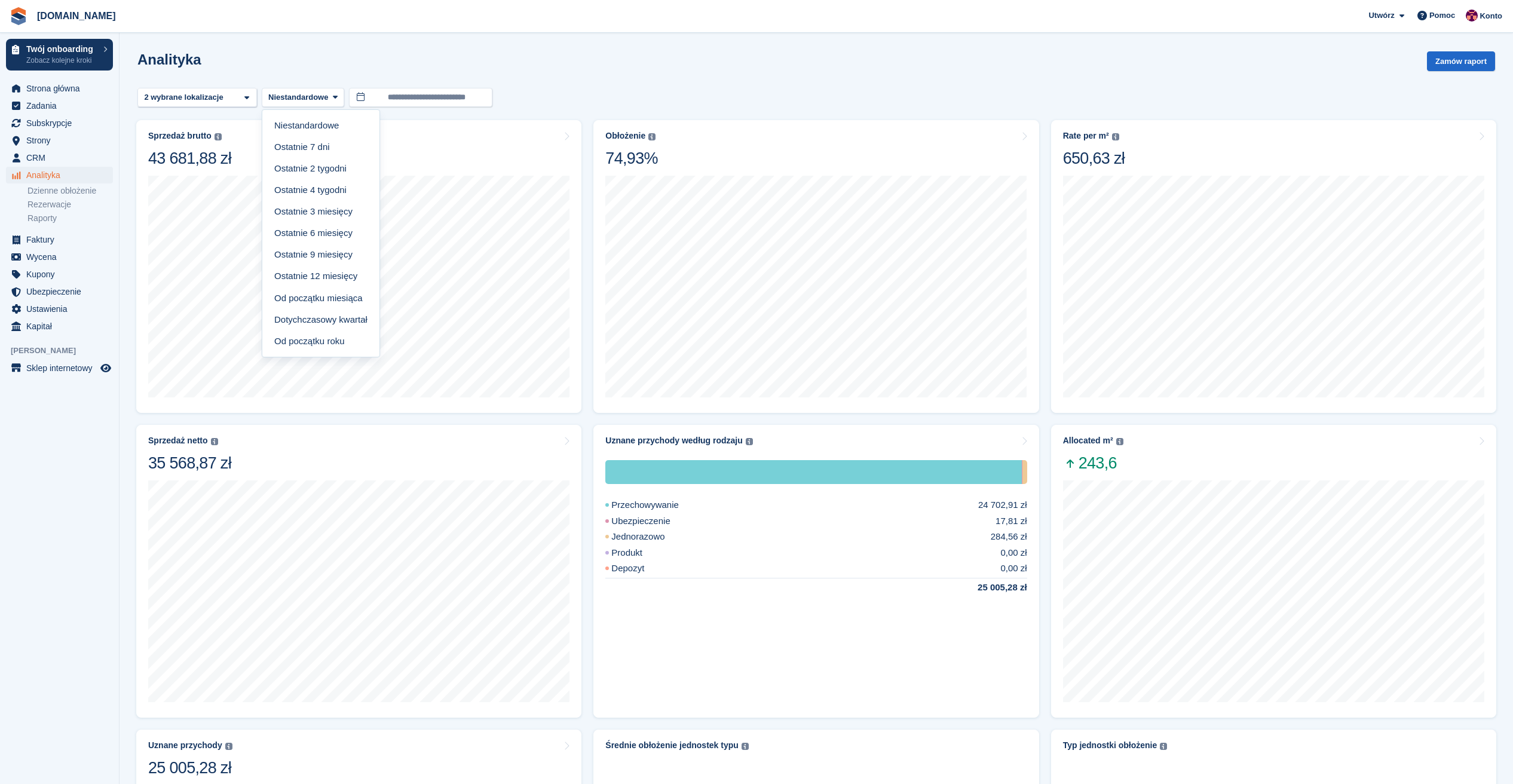
click at [638, 71] on div "Analityka Zamów raport" at bounding box center [816, 68] width 1357 height 34
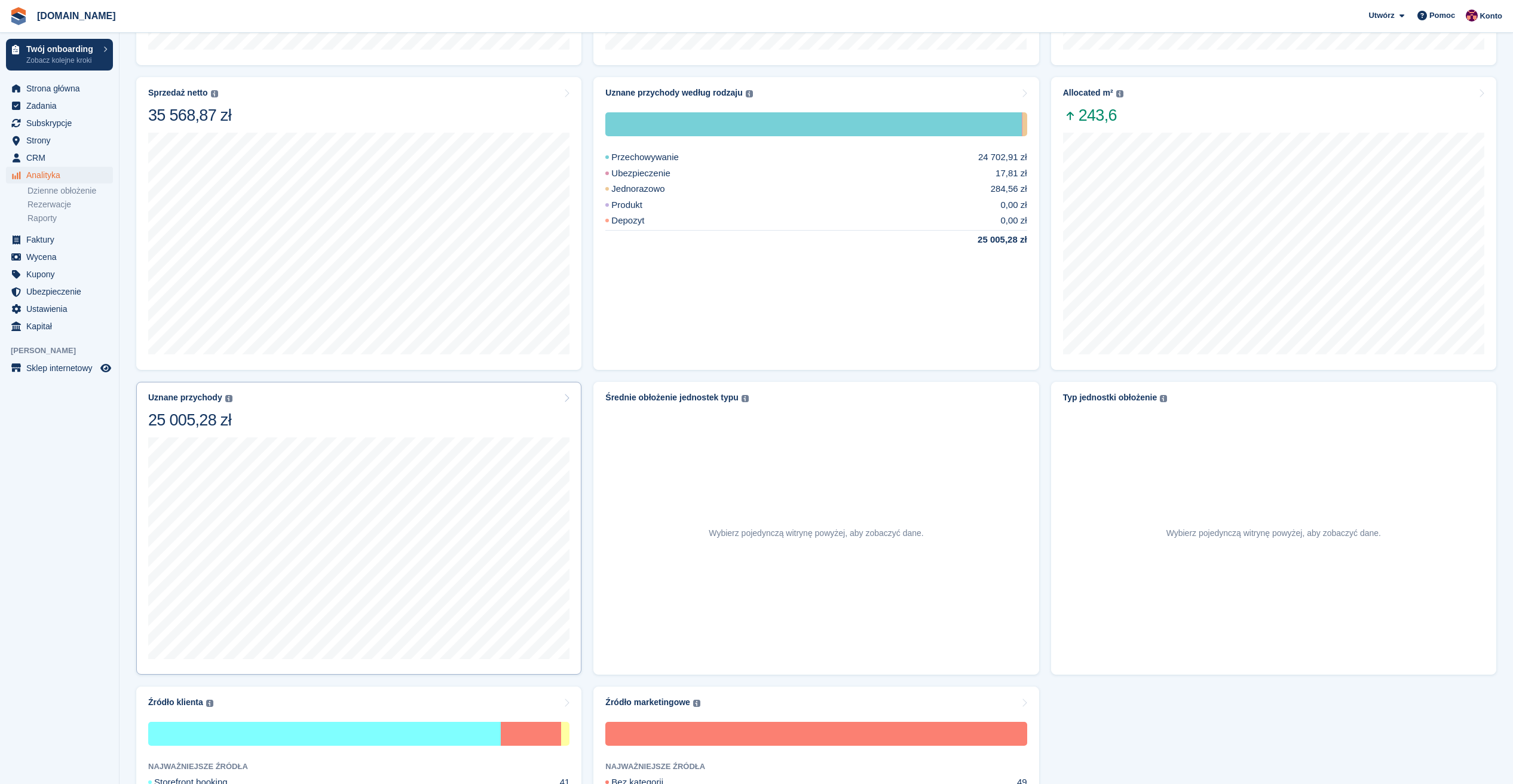
scroll to position [464, 0]
